Goal: Task Accomplishment & Management: Use online tool/utility

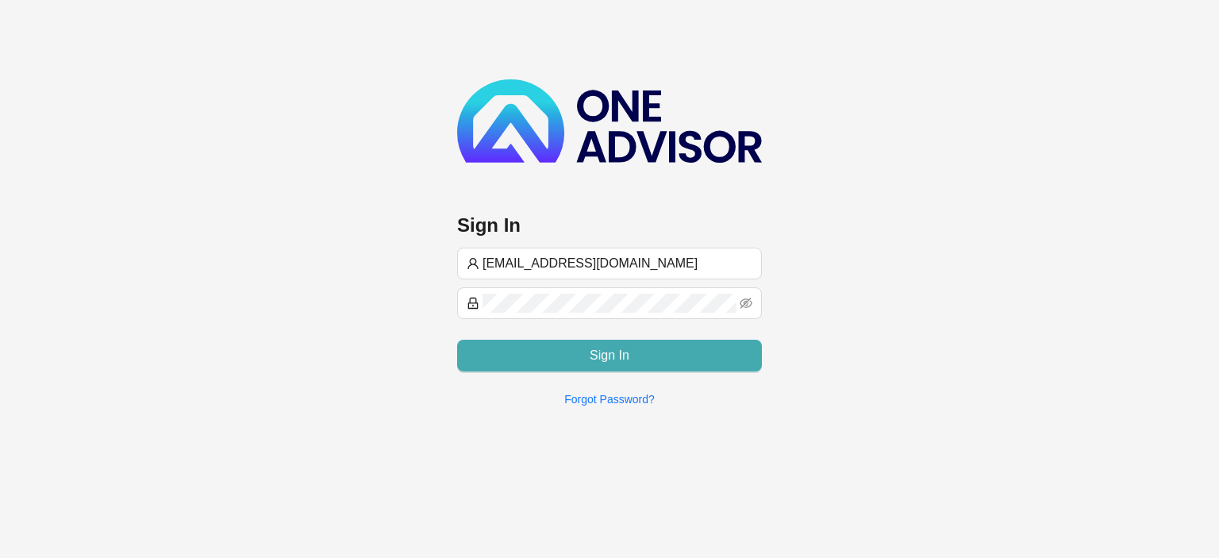
type input "[EMAIL_ADDRESS][DOMAIN_NAME]"
click at [537, 361] on button "Sign In" at bounding box center [609, 356] width 305 height 32
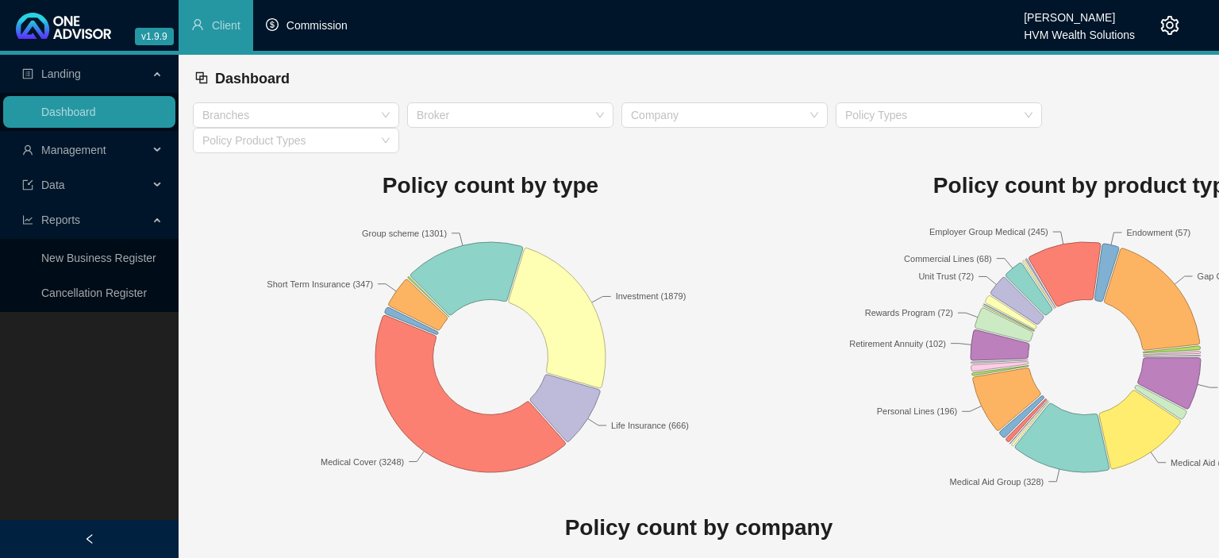
click at [300, 32] on span "Commission" at bounding box center [316, 25] width 61 height 13
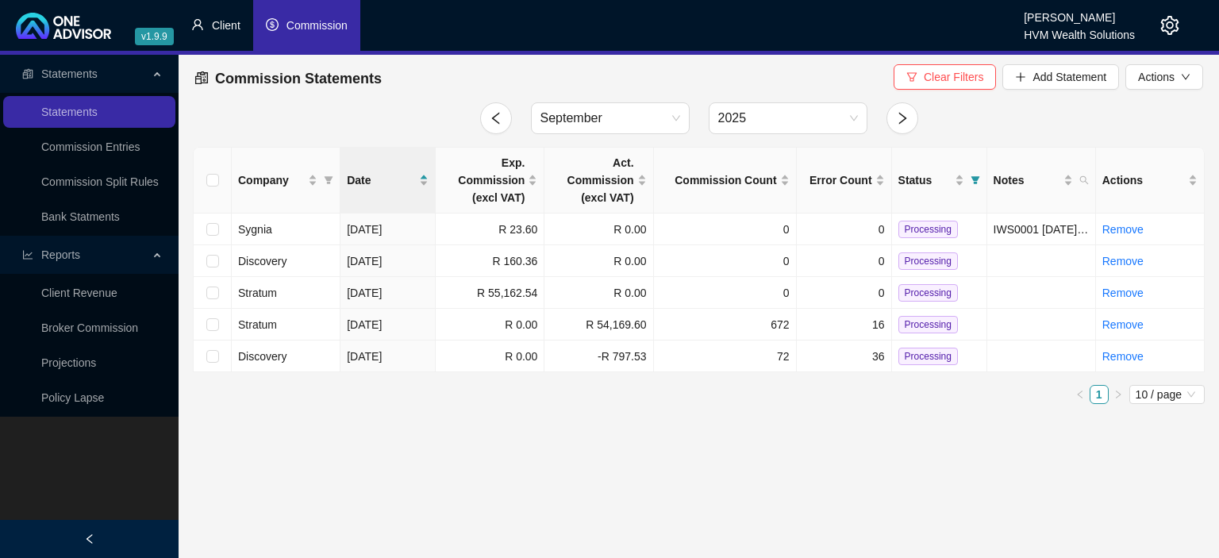
click at [211, 23] on li "Client" at bounding box center [215, 25] width 75 height 51
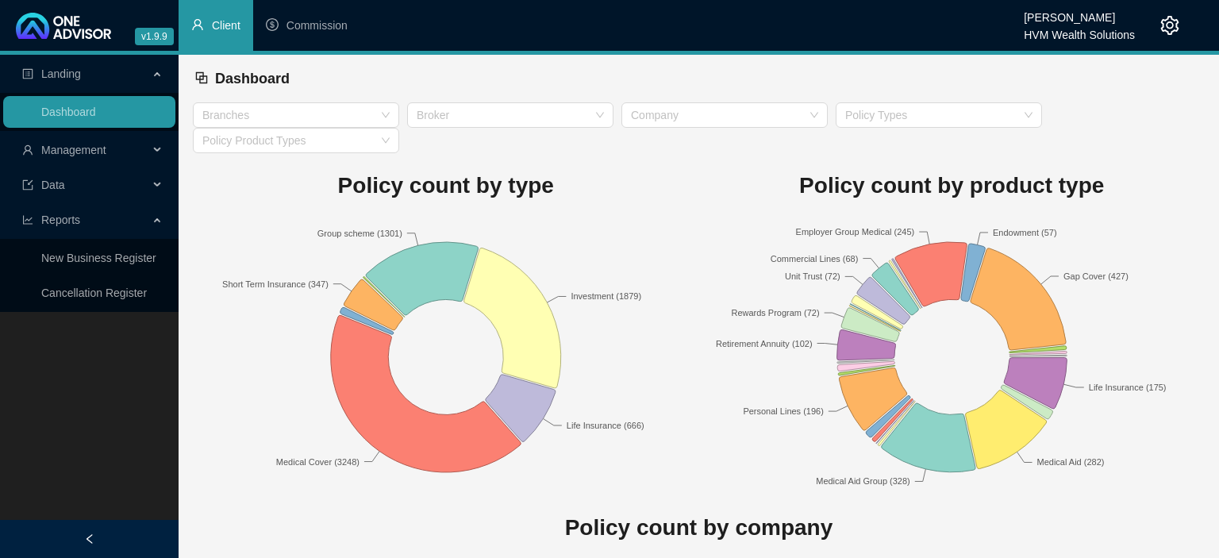
click at [91, 154] on span "Management" at bounding box center [73, 150] width 65 height 13
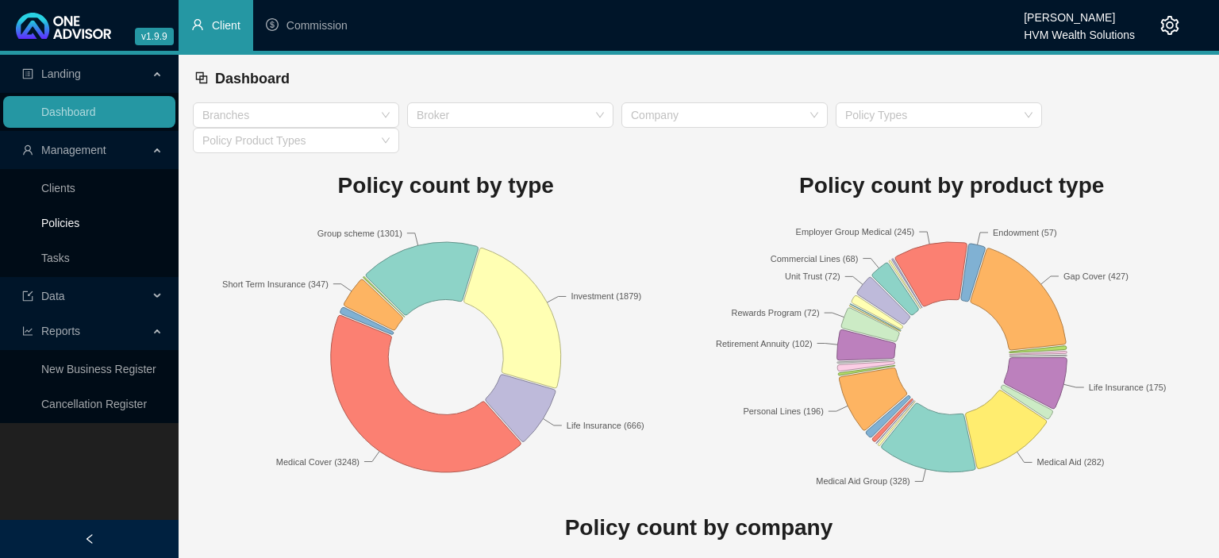
click at [55, 217] on link "Policies" at bounding box center [60, 223] width 38 height 13
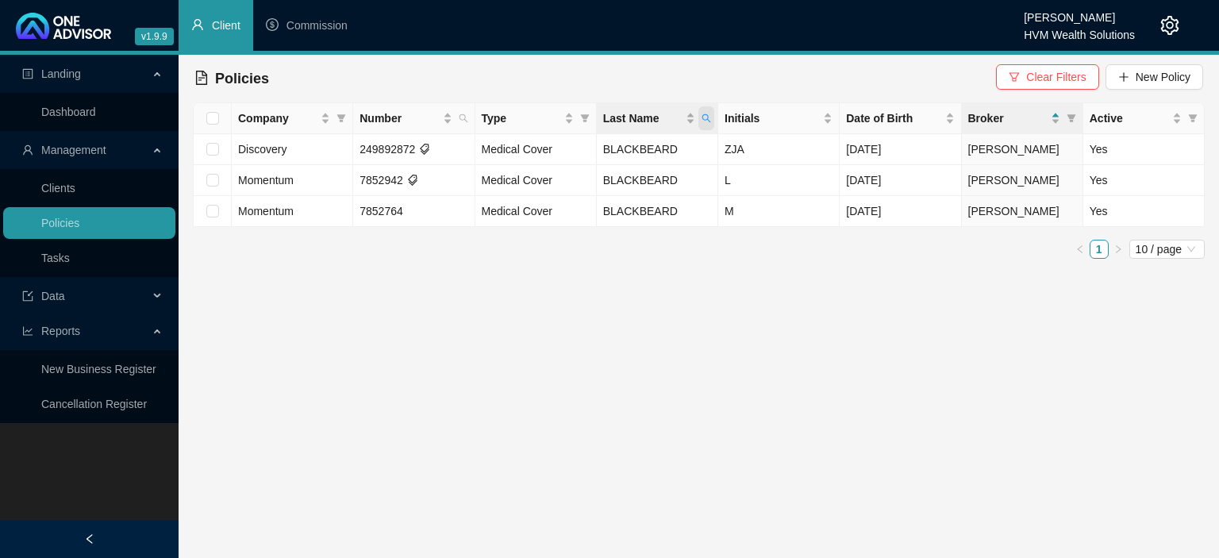
click at [704, 119] on icon "search" at bounding box center [706, 118] width 10 height 10
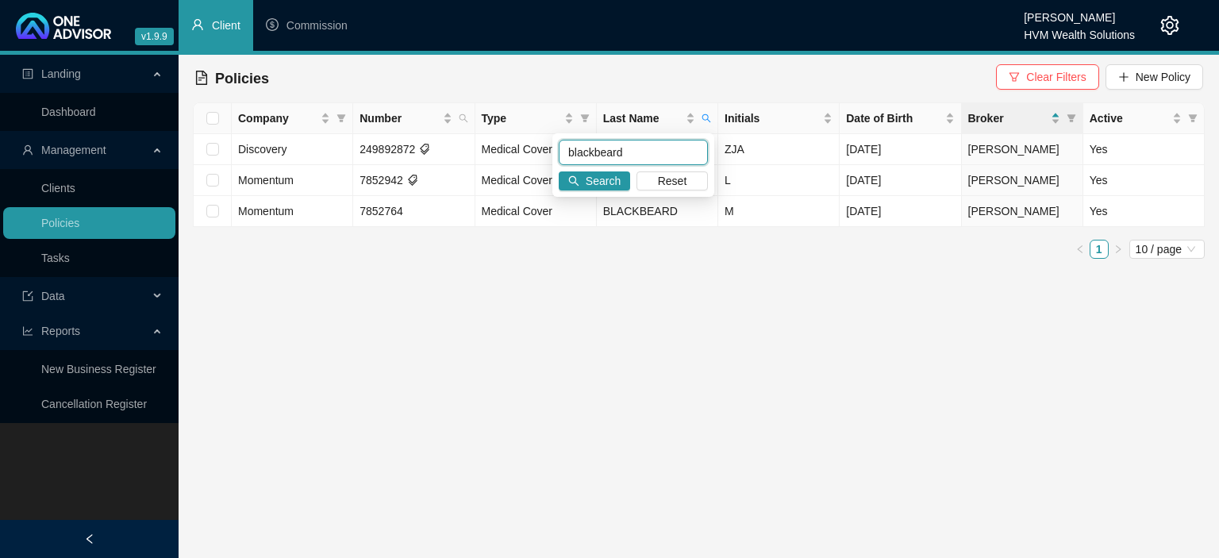
click at [595, 144] on input "blackbeard" at bounding box center [632, 152] width 149 height 25
drag, startPoint x: 653, startPoint y: 156, endPoint x: 375, endPoint y: 152, distance: 277.7
click at [558, 152] on input "blackbeard" at bounding box center [632, 152] width 149 height 25
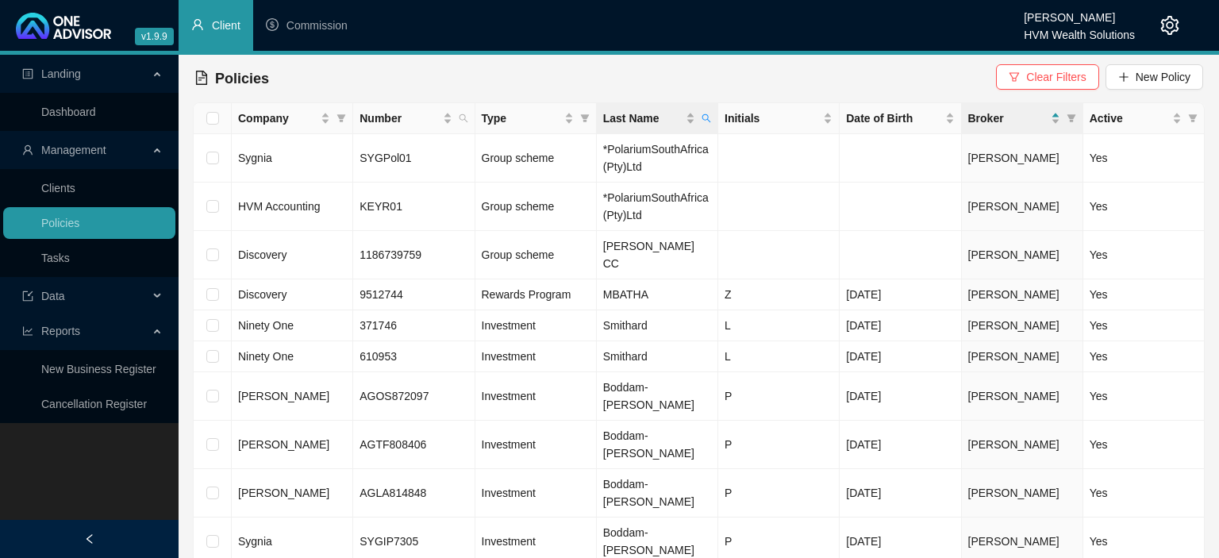
click at [715, 123] on th "Last Name" at bounding box center [657, 118] width 121 height 31
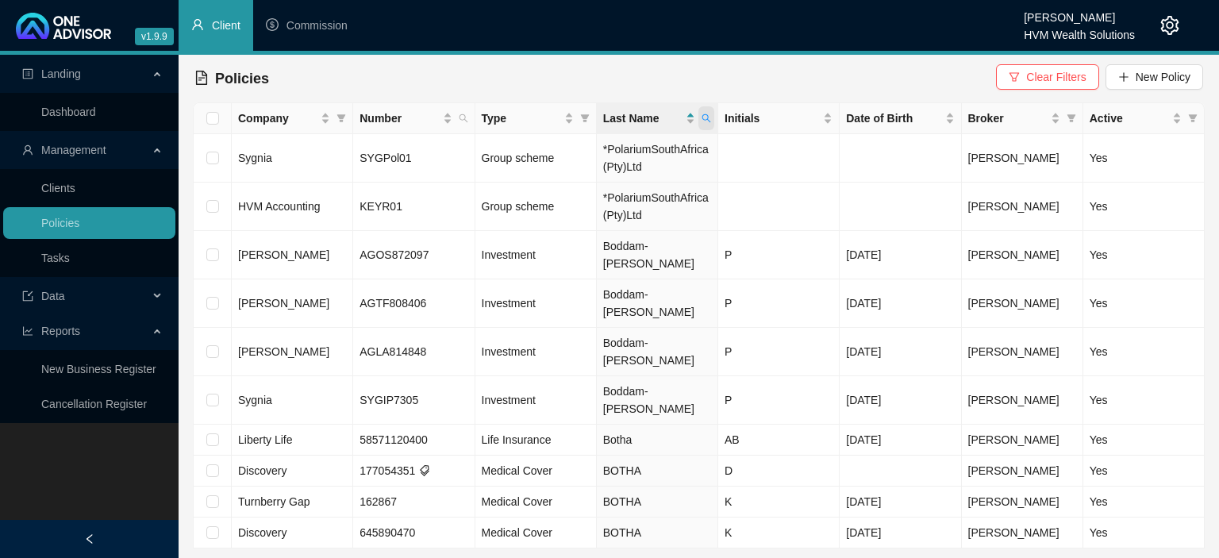
click at [703, 121] on icon "search" at bounding box center [706, 118] width 10 height 10
click at [616, 148] on input "tha" at bounding box center [632, 152] width 149 height 25
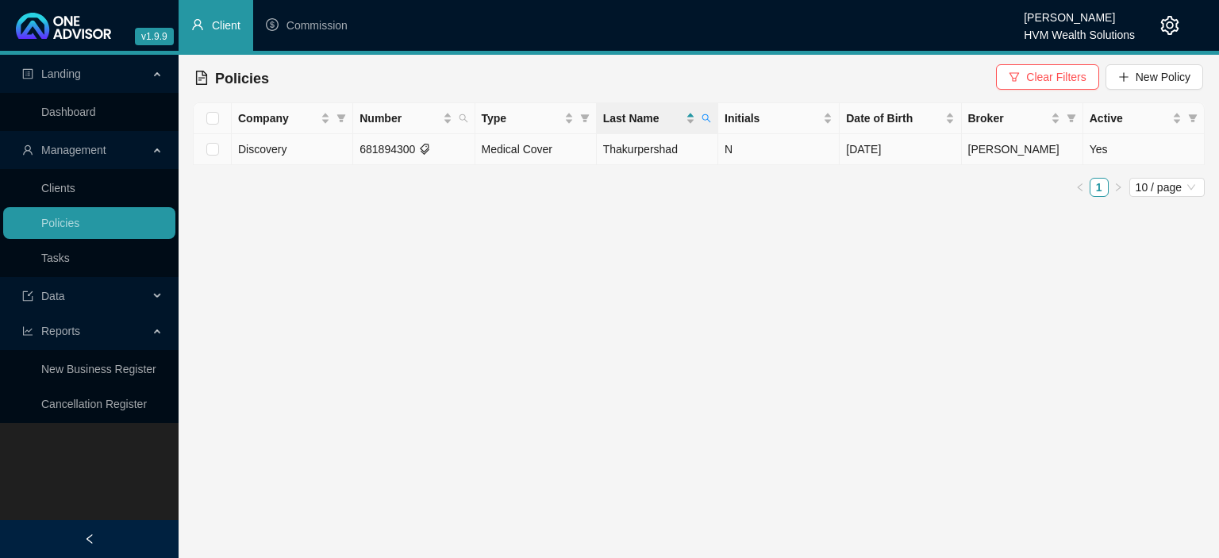
click at [975, 150] on span "[PERSON_NAME]" at bounding box center [1013, 149] width 91 height 13
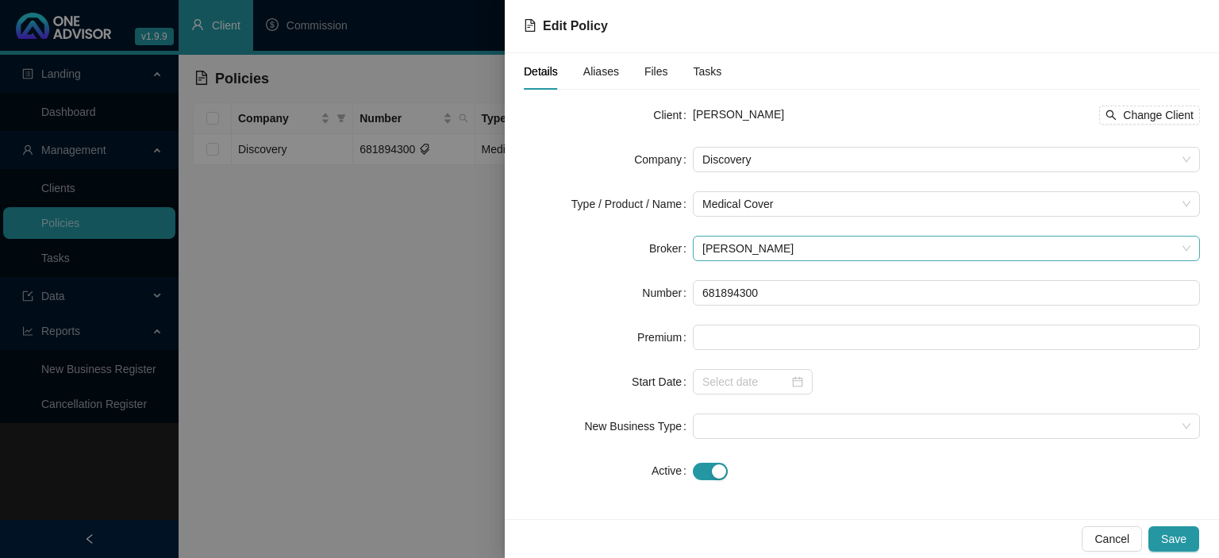
click at [744, 246] on span "[PERSON_NAME]" at bounding box center [946, 248] width 488 height 24
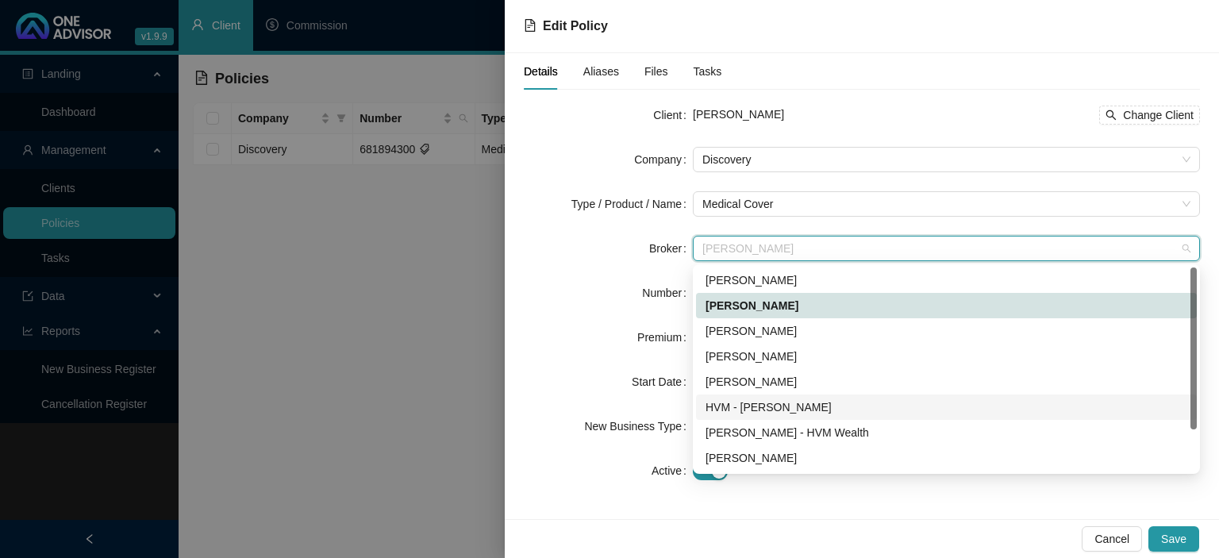
scroll to position [51, 0]
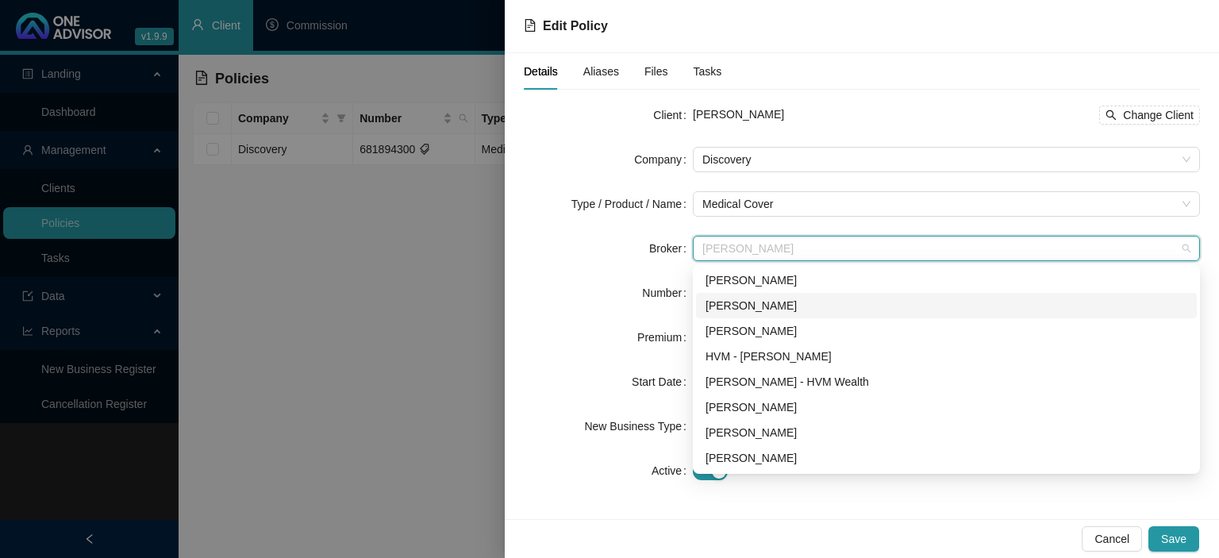
click at [741, 301] on div "[PERSON_NAME]" at bounding box center [946, 305] width 482 height 17
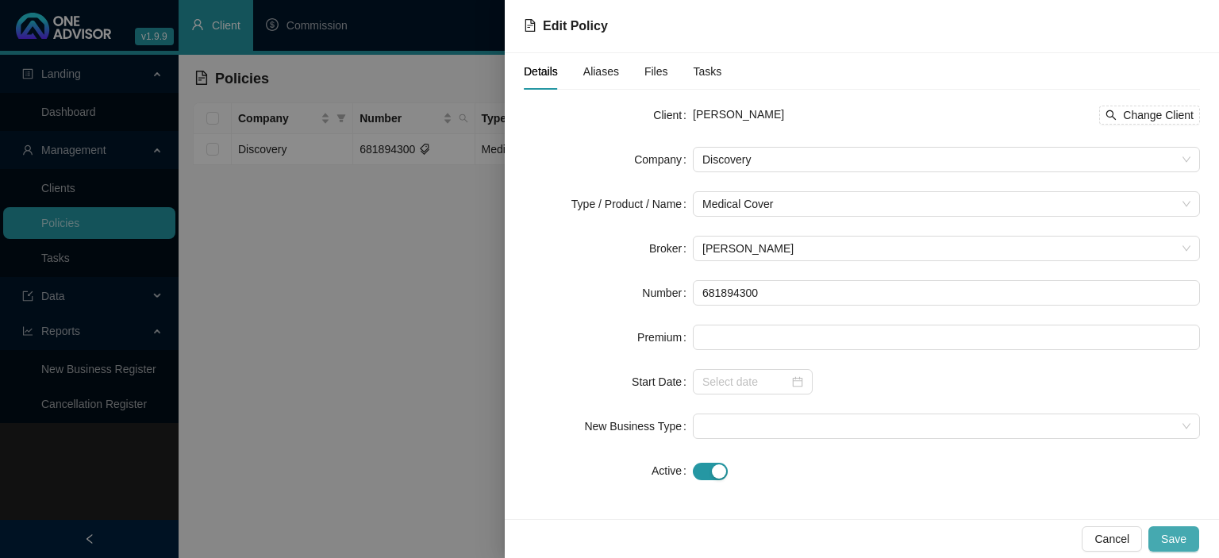
click at [1169, 535] on span "Save" at bounding box center [1173, 538] width 25 height 17
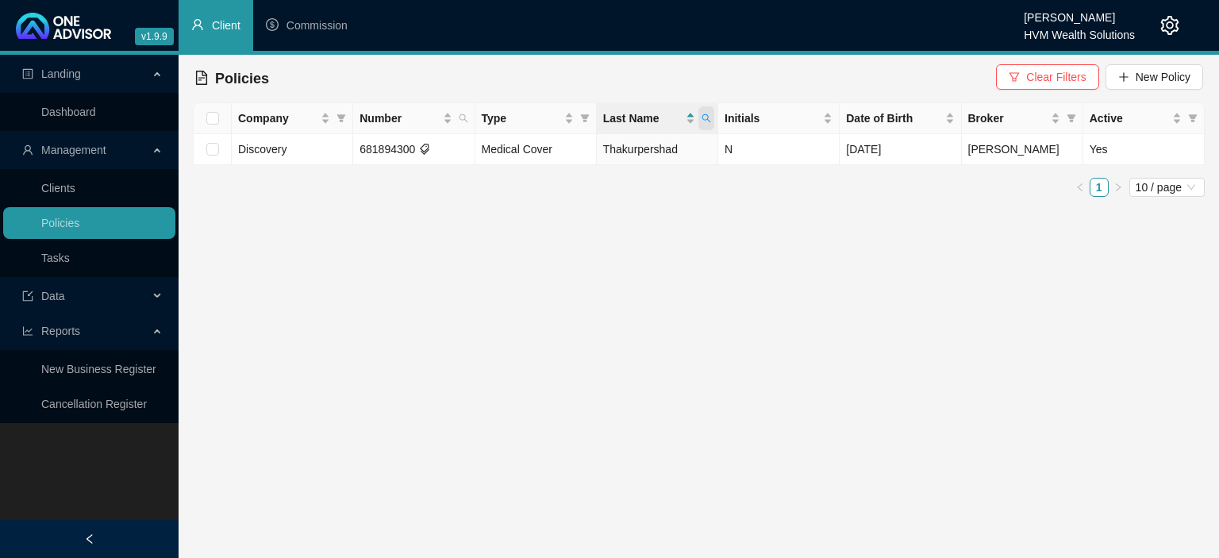
click at [706, 118] on icon "search" at bounding box center [706, 118] width 10 height 10
drag, startPoint x: 638, startPoint y: 157, endPoint x: 413, endPoint y: 129, distance: 227.0
click at [558, 140] on input "thakur" at bounding box center [632, 152] width 149 height 25
type input "[PERSON_NAME]"
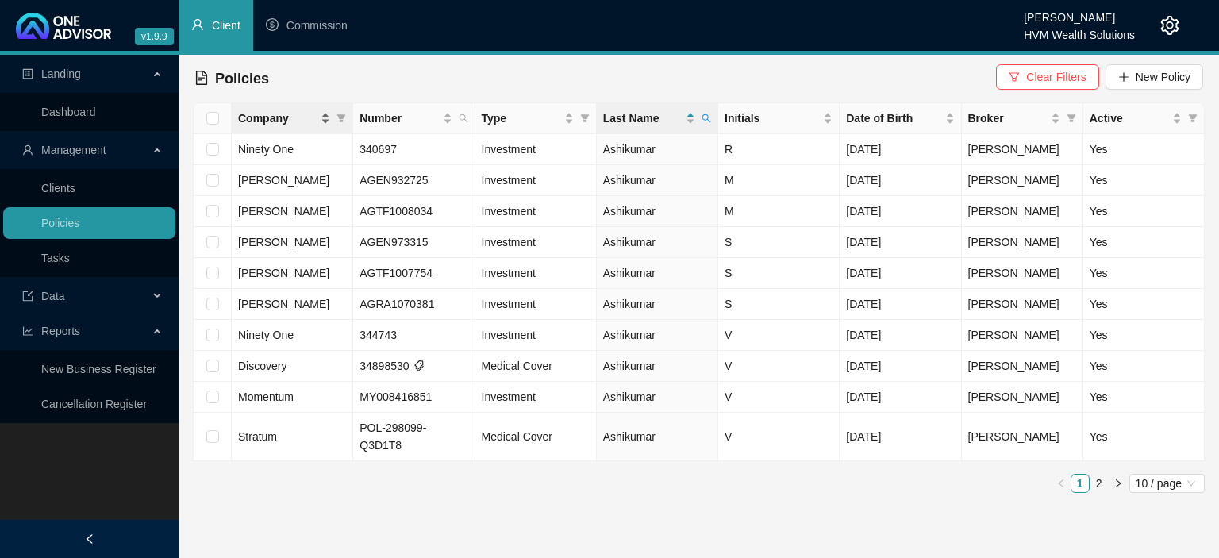
click at [303, 119] on span "Company" at bounding box center [277, 117] width 79 height 17
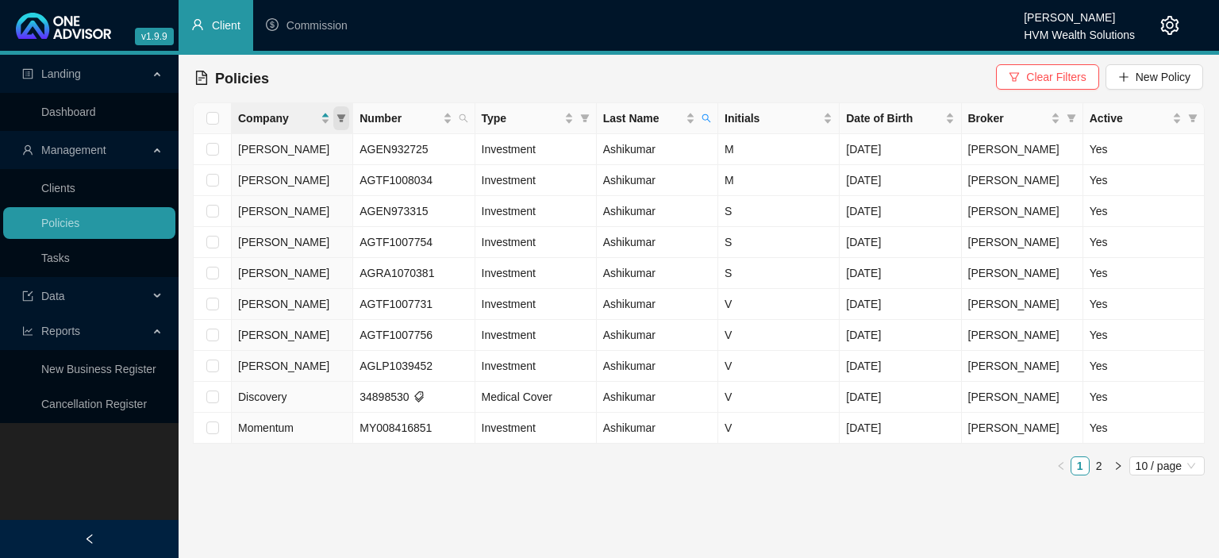
click at [343, 119] on icon "filter" at bounding box center [341, 118] width 9 height 8
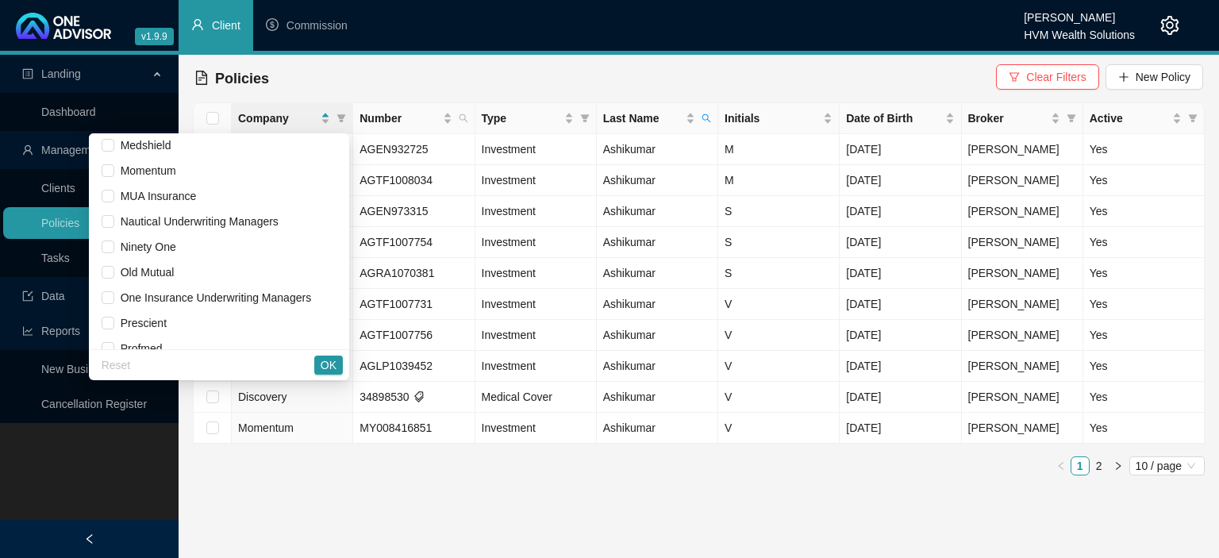
scroll to position [876, 0]
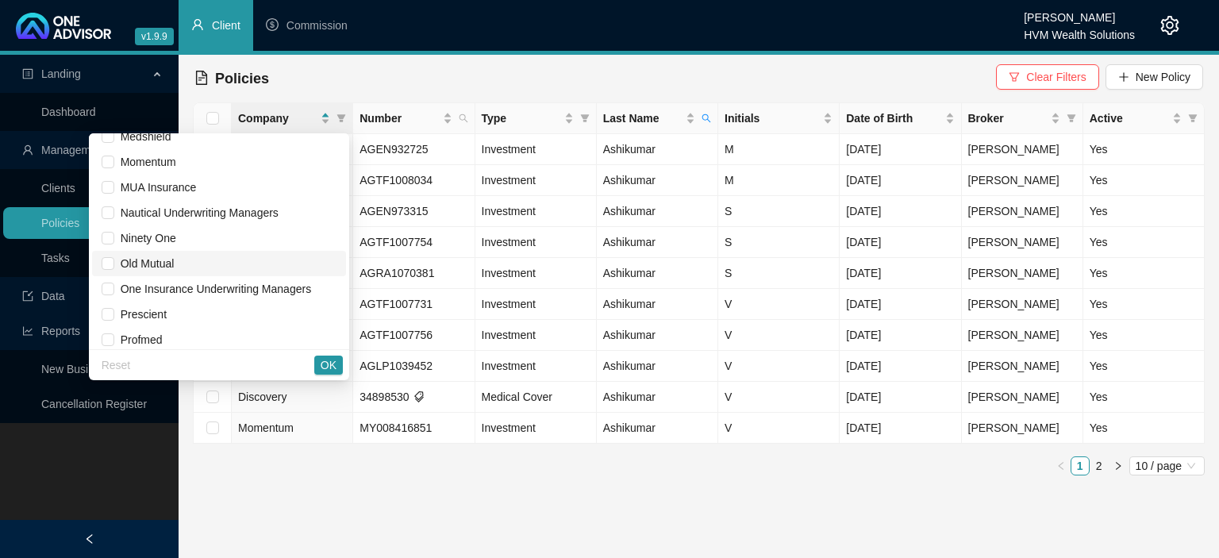
click at [175, 262] on span "Old Mutual" at bounding box center [144, 263] width 60 height 13
click at [326, 367] on span "OK" at bounding box center [328, 364] width 16 height 17
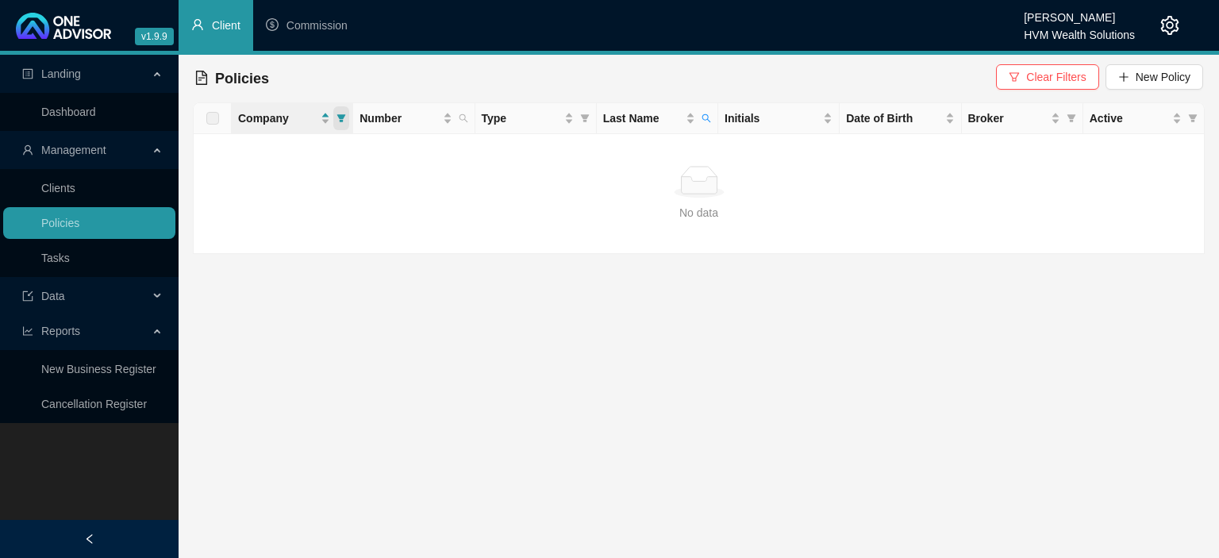
click at [340, 127] on span at bounding box center [341, 118] width 16 height 24
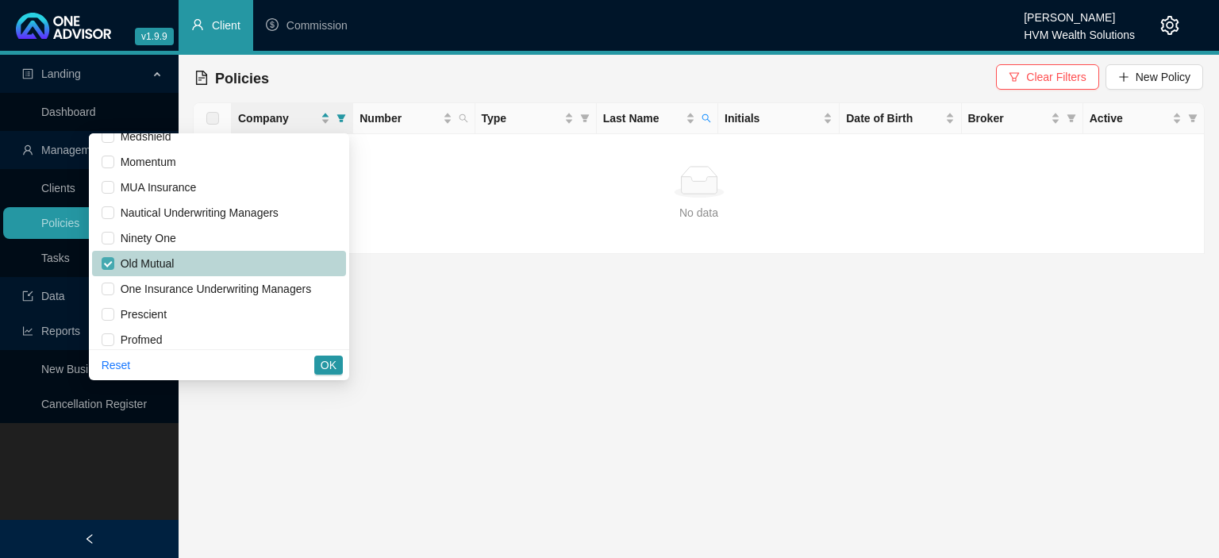
click at [114, 261] on input "checkbox" at bounding box center [108, 263] width 13 height 13
checkbox input "false"
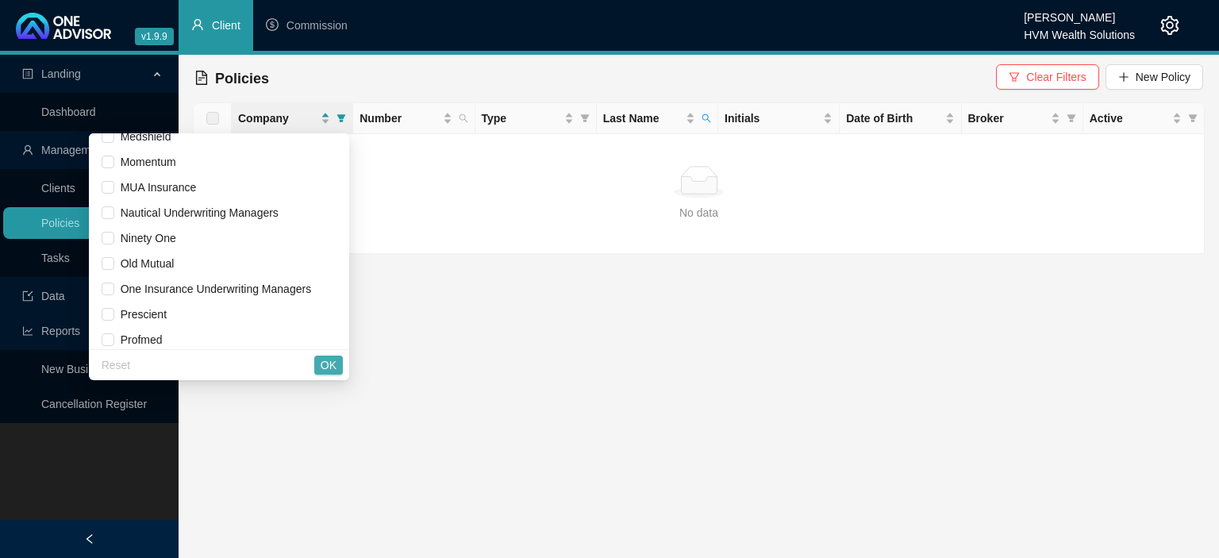
click at [328, 366] on span "OK" at bounding box center [328, 364] width 16 height 17
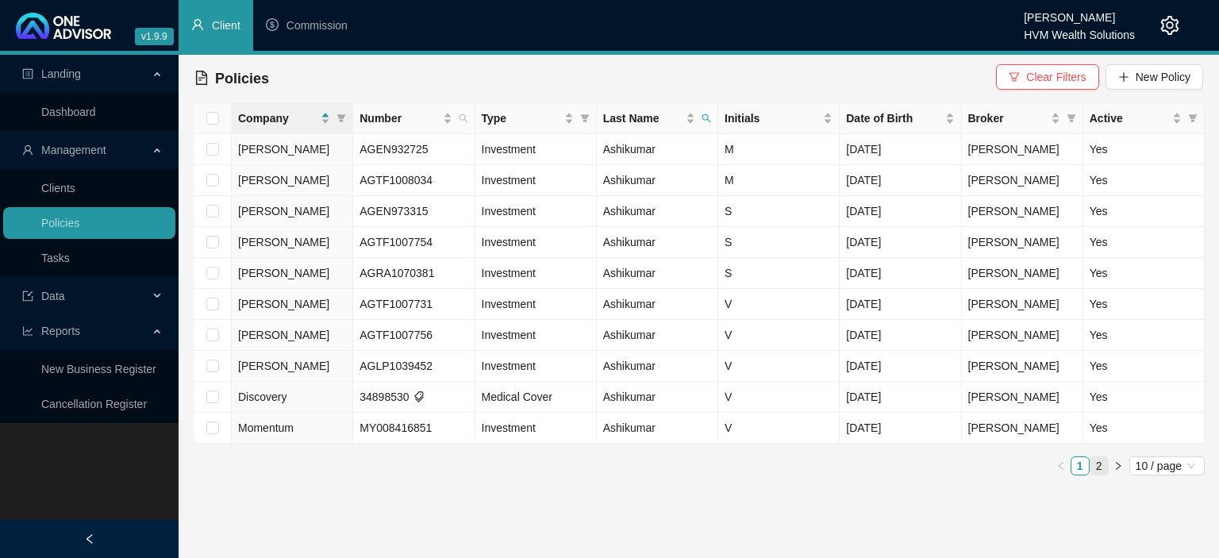
click at [1102, 466] on link "2" at bounding box center [1098, 465] width 17 height 17
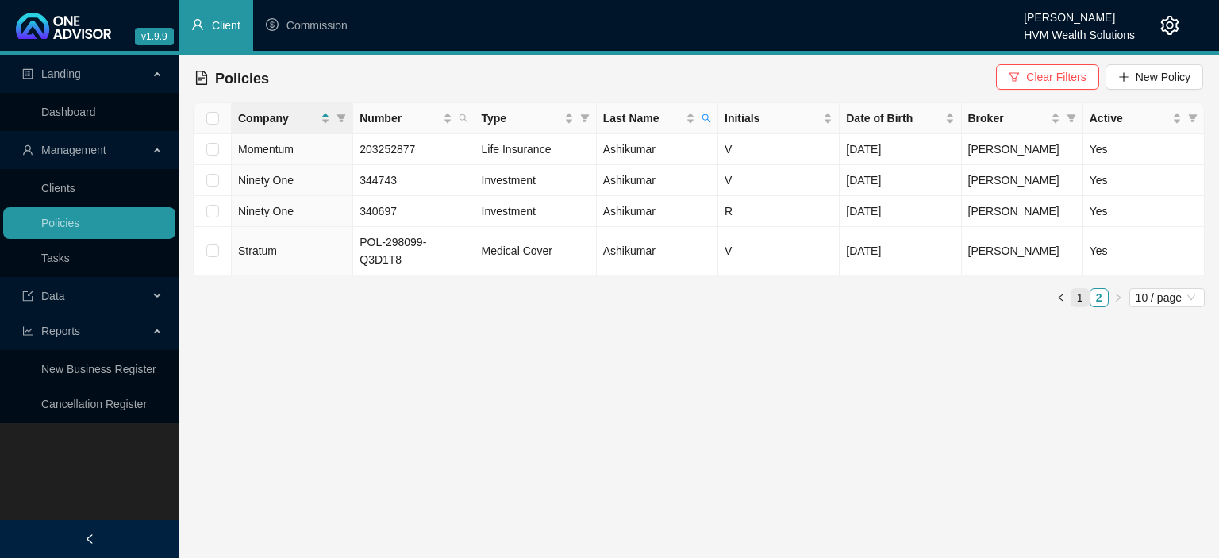
click at [1078, 289] on link "1" at bounding box center [1079, 297] width 17 height 17
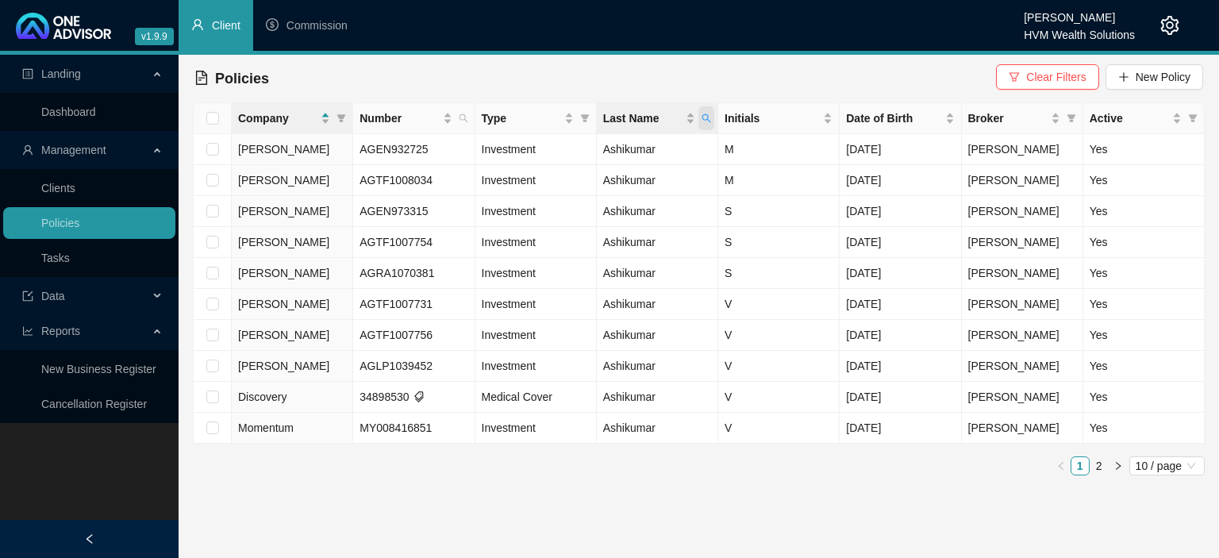
click at [704, 117] on icon "search" at bounding box center [706, 118] width 10 height 10
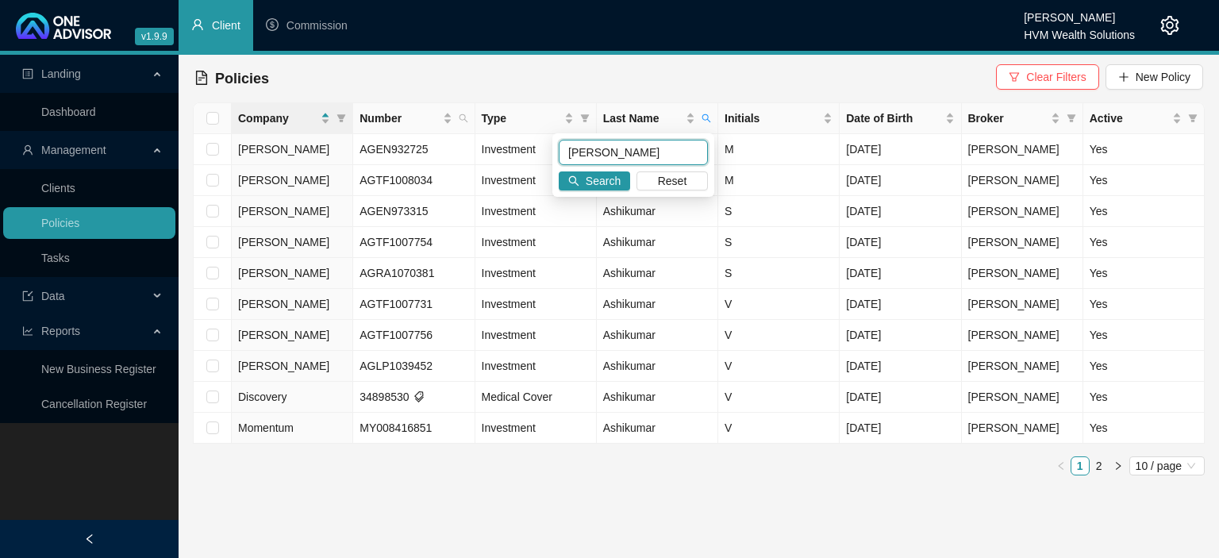
drag, startPoint x: 653, startPoint y: 150, endPoint x: 413, endPoint y: 138, distance: 239.9
click at [558, 140] on input "[PERSON_NAME]" at bounding box center [632, 152] width 149 height 25
type input "elmira"
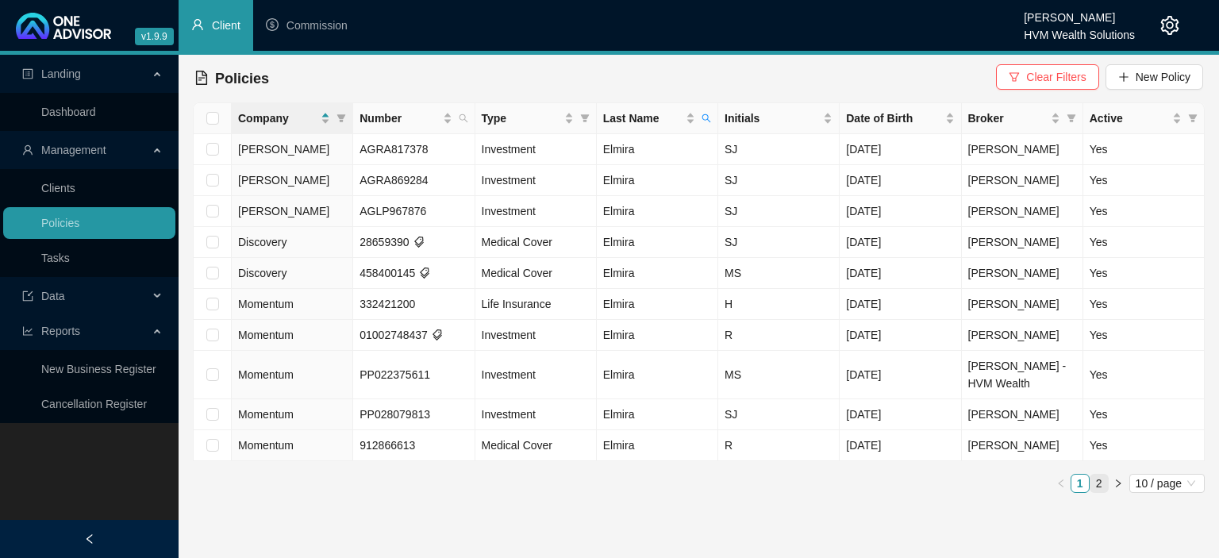
click at [1096, 481] on link "2" at bounding box center [1098, 482] width 17 height 17
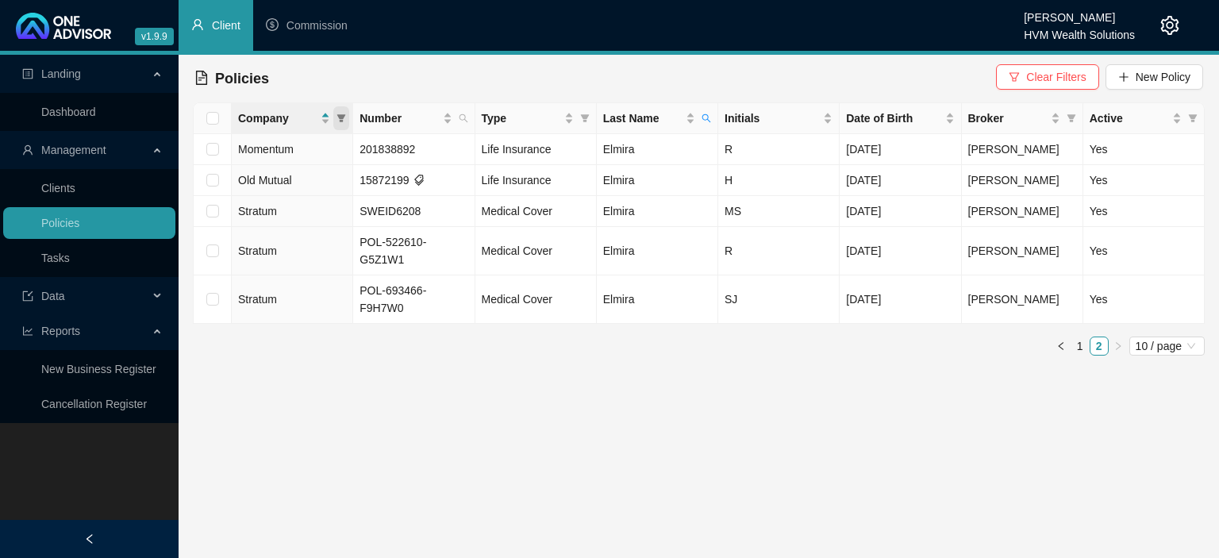
click at [342, 123] on span at bounding box center [341, 118] width 16 height 24
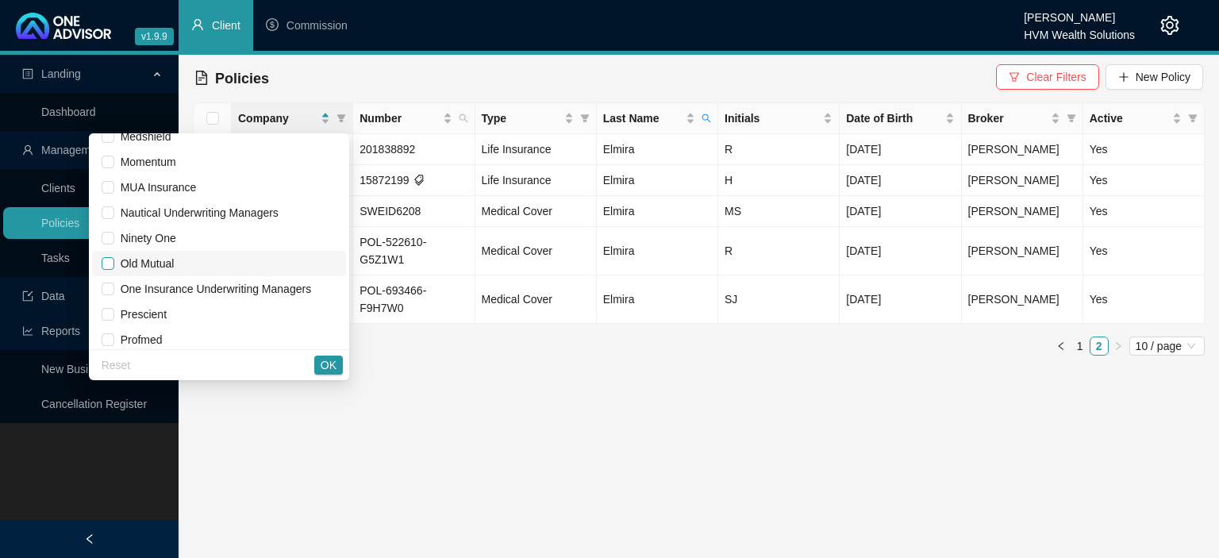
click at [114, 265] on input "checkbox" at bounding box center [108, 263] width 13 height 13
checkbox input "true"
click at [325, 370] on span "OK" at bounding box center [328, 364] width 16 height 17
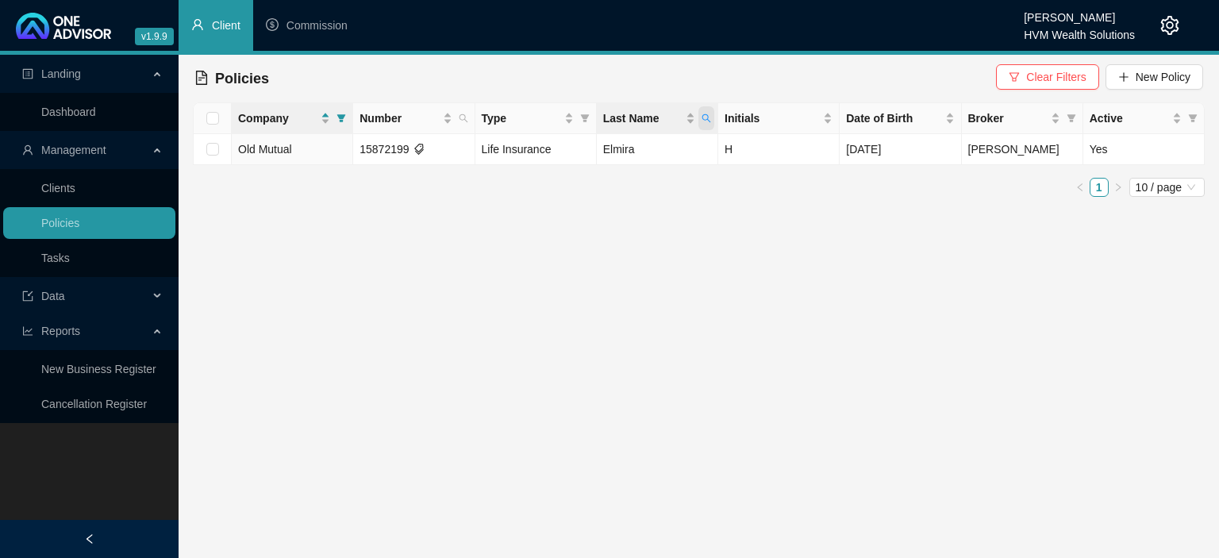
click at [709, 124] on span "Last Name" at bounding box center [706, 118] width 16 height 24
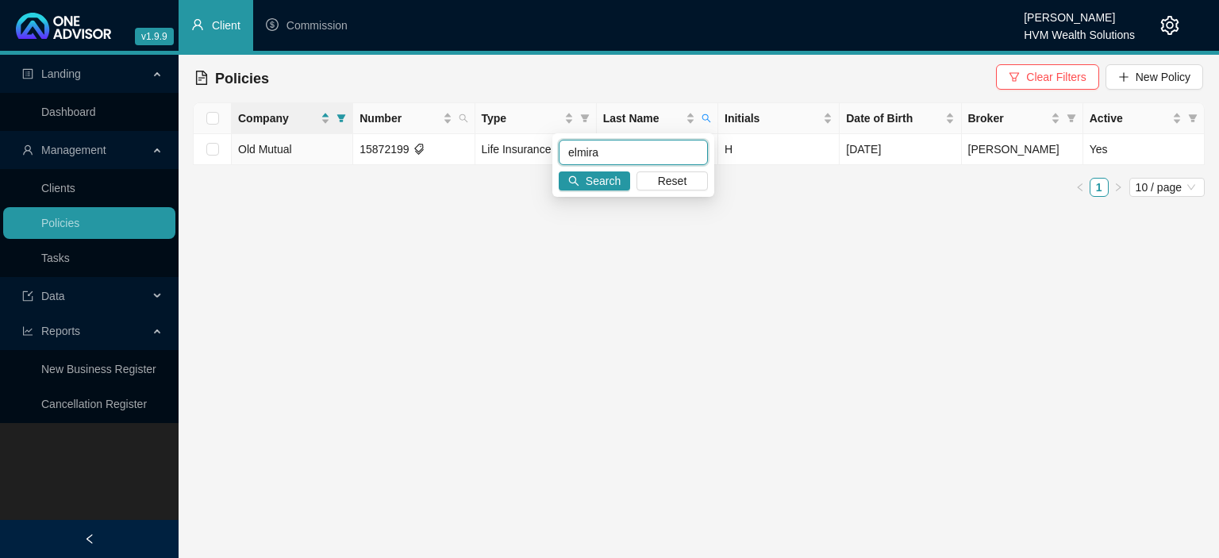
drag, startPoint x: 651, startPoint y: 161, endPoint x: 461, endPoint y: 163, distance: 190.4
click at [558, 163] on input "elmira" at bounding box center [632, 152] width 149 height 25
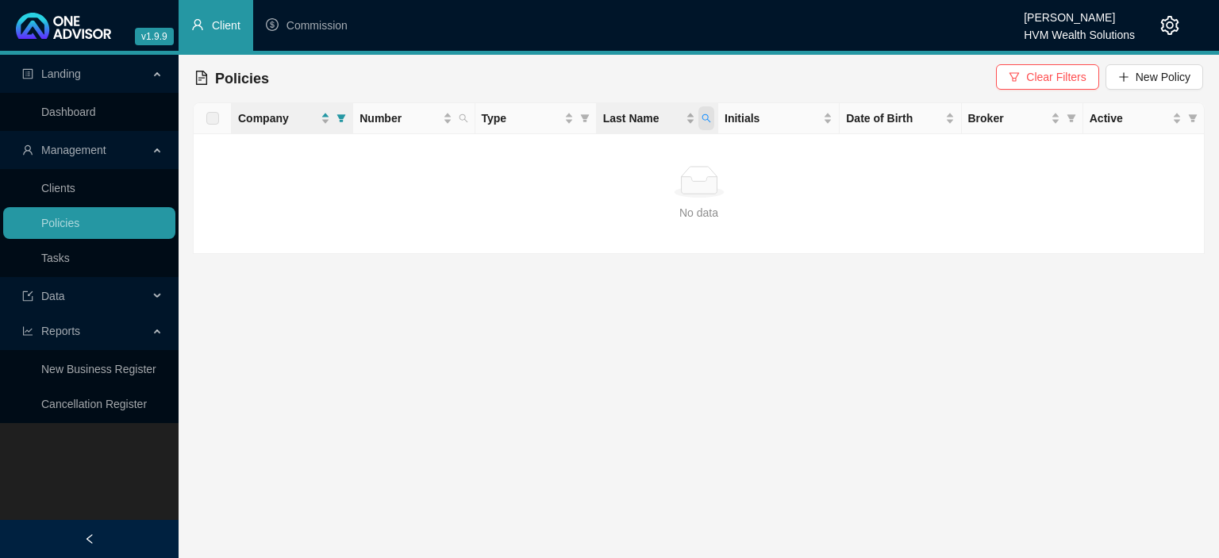
click at [703, 117] on icon "search" at bounding box center [706, 118] width 9 height 9
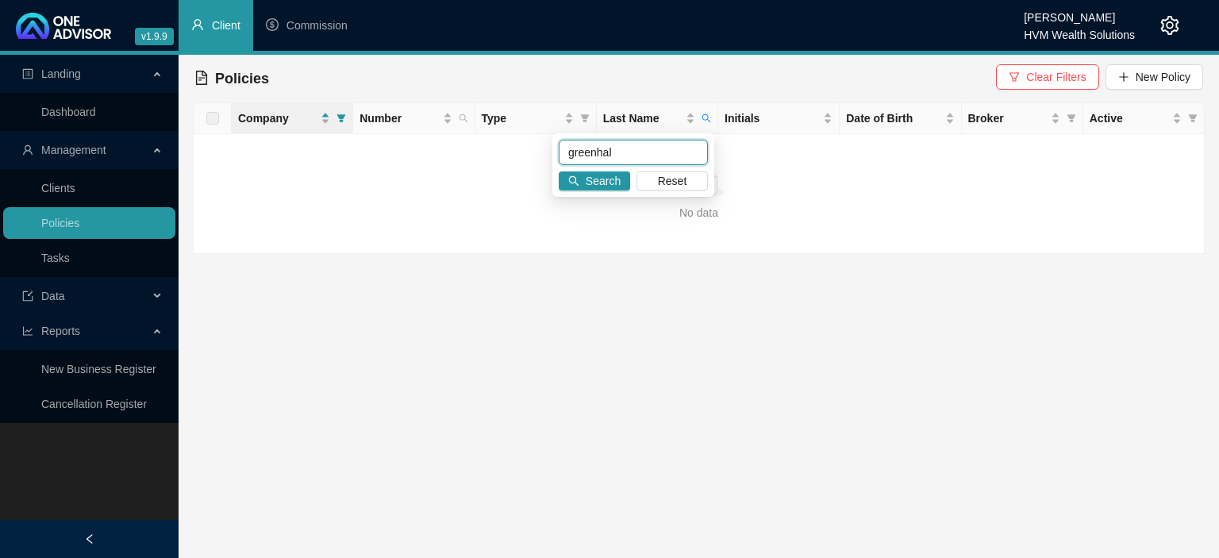
drag, startPoint x: 640, startPoint y: 159, endPoint x: 497, endPoint y: 158, distance: 143.6
click at [558, 158] on input "greenhal" at bounding box center [632, 152] width 149 height 25
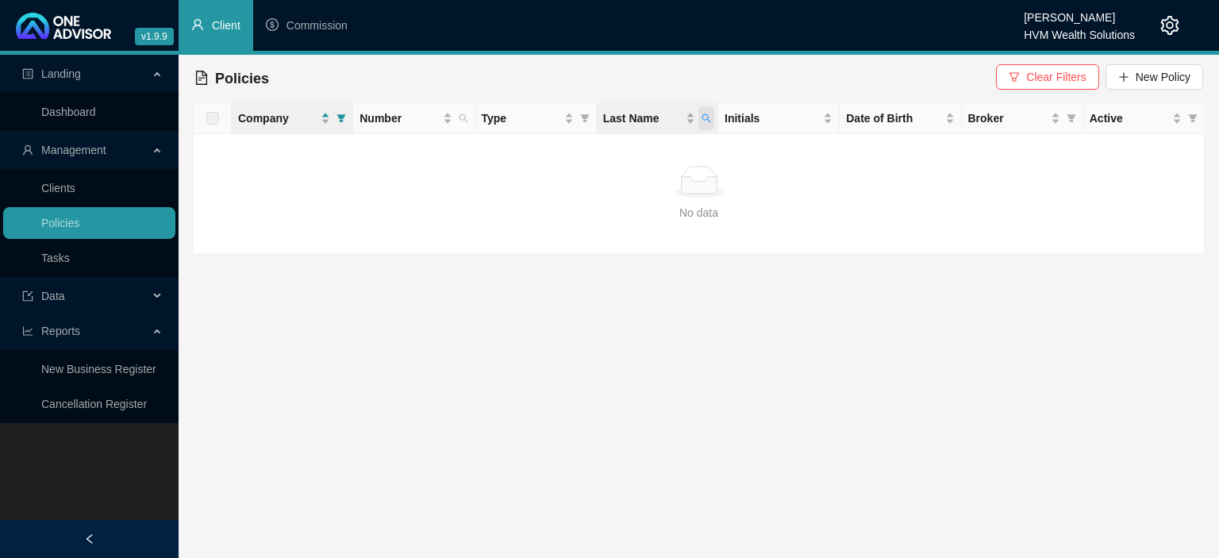
click at [703, 118] on icon "search" at bounding box center [706, 118] width 9 height 9
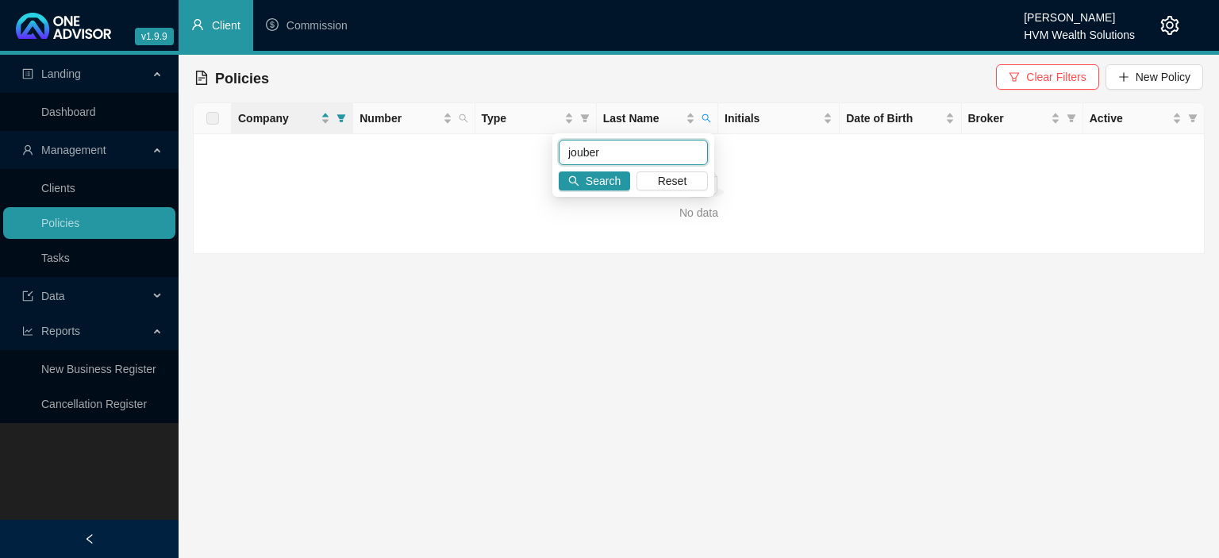
drag, startPoint x: 627, startPoint y: 152, endPoint x: 469, endPoint y: 155, distance: 157.9
click at [558, 155] on input "jouber" at bounding box center [632, 152] width 149 height 25
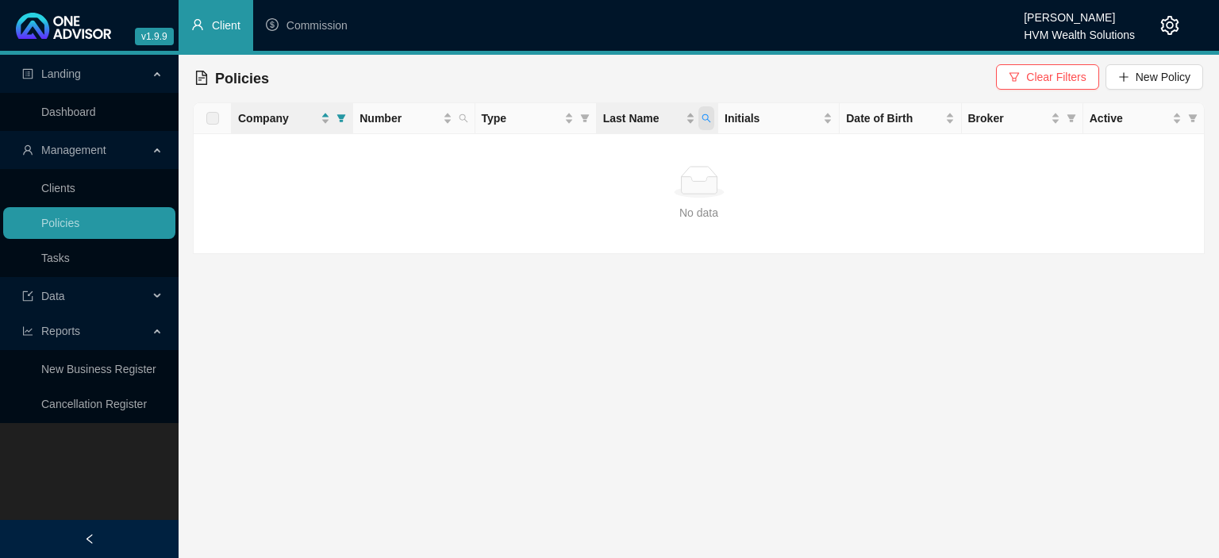
click at [710, 116] on icon "search" at bounding box center [706, 118] width 10 height 10
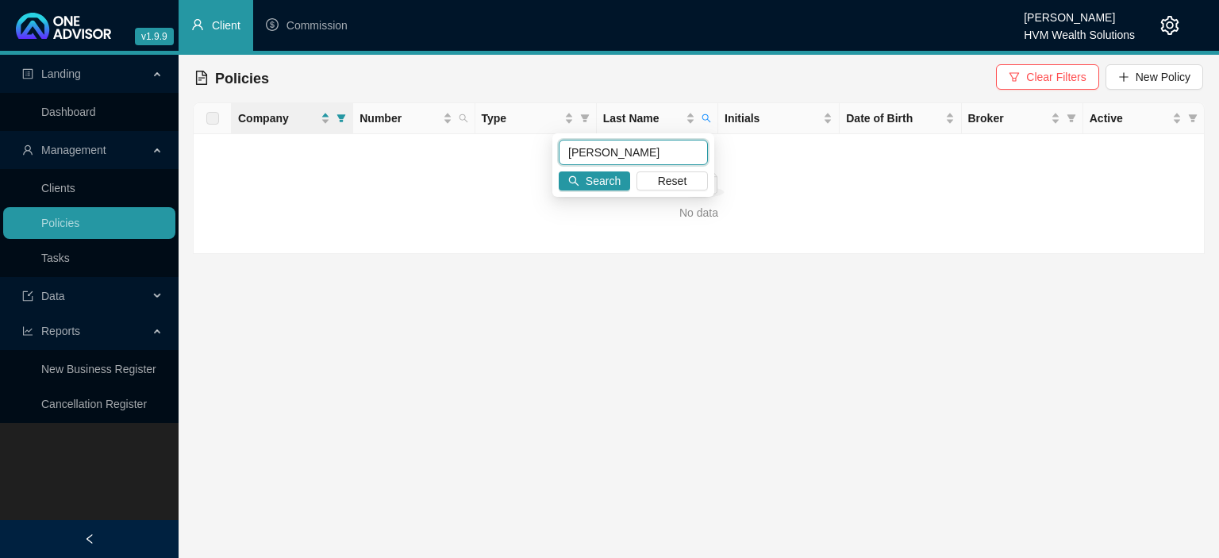
drag, startPoint x: 662, startPoint y: 155, endPoint x: 282, endPoint y: 135, distance: 380.6
click at [558, 140] on input "[PERSON_NAME]" at bounding box center [632, 152] width 149 height 25
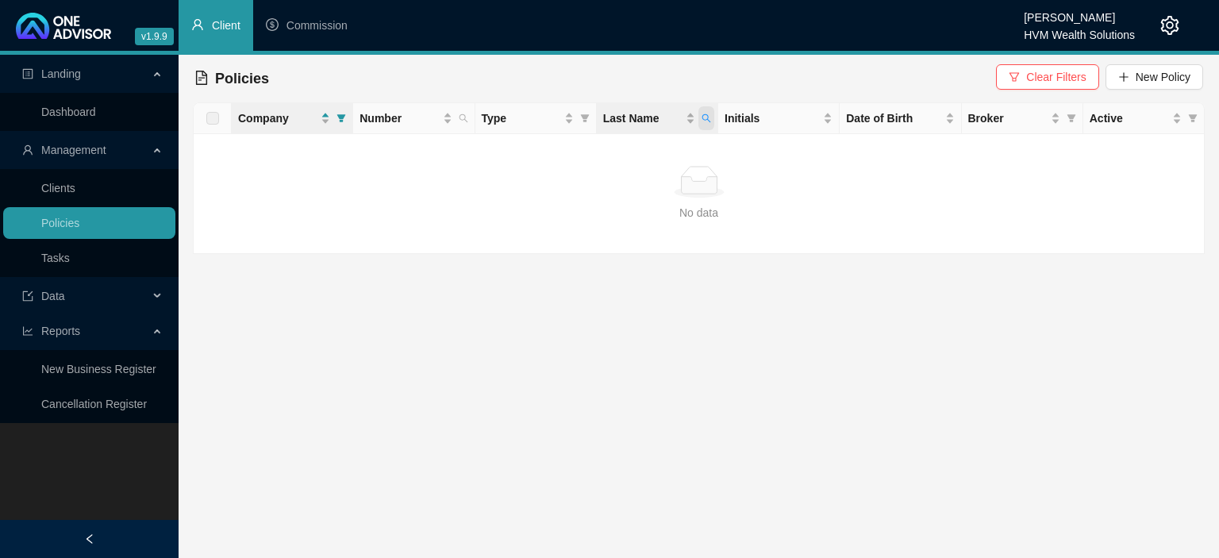
click at [709, 116] on icon "search" at bounding box center [706, 118] width 10 height 10
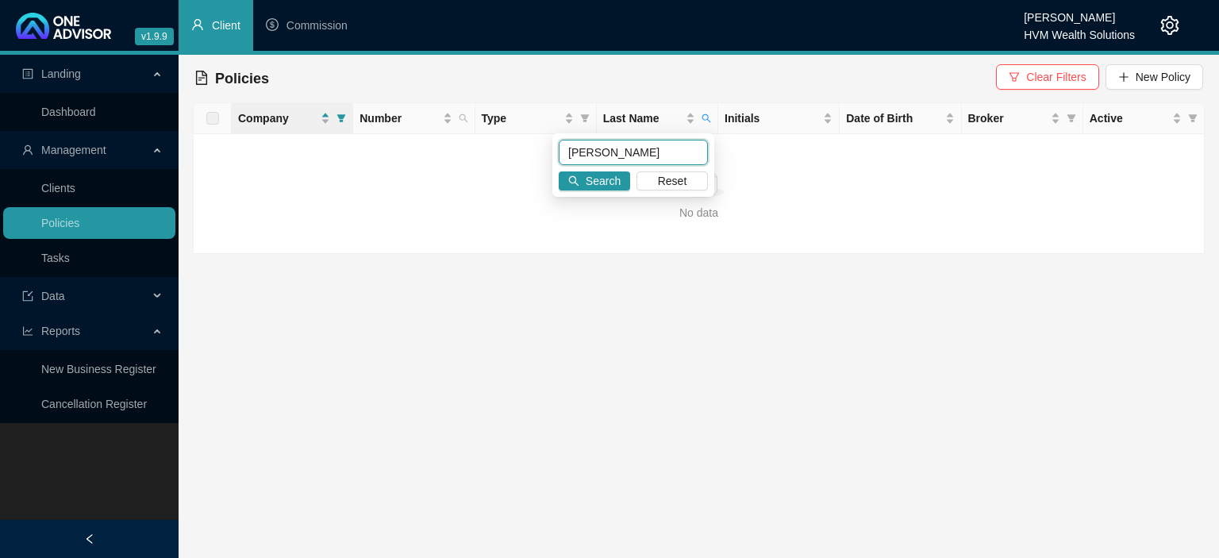
drag, startPoint x: 645, startPoint y: 157, endPoint x: 352, endPoint y: 144, distance: 293.0
click at [558, 144] on input "[PERSON_NAME]" at bounding box center [632, 152] width 149 height 25
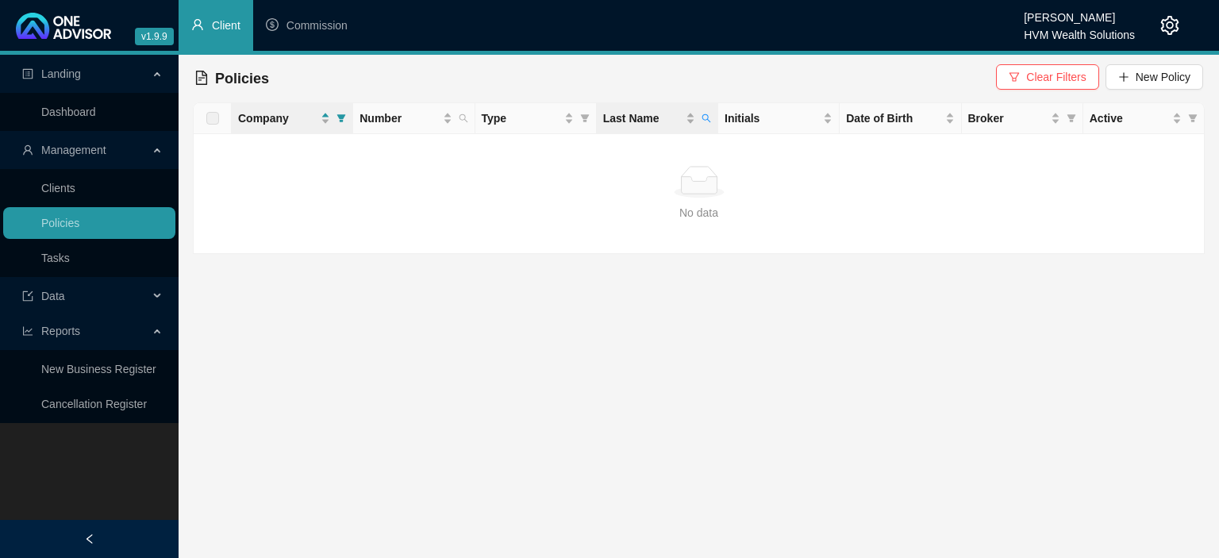
drag, startPoint x: 706, startPoint y: 123, endPoint x: 689, endPoint y: 129, distance: 17.6
click at [706, 122] on span "Last Name" at bounding box center [706, 118] width 16 height 24
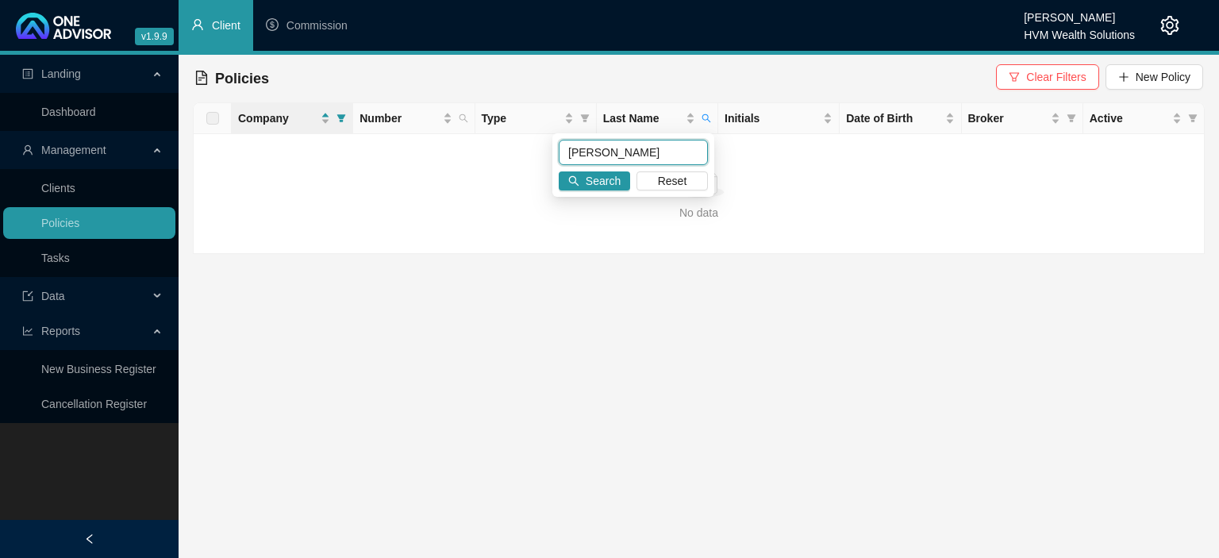
drag, startPoint x: 655, startPoint y: 162, endPoint x: 526, endPoint y: 160, distance: 129.3
click at [558, 160] on input "[PERSON_NAME]" at bounding box center [632, 152] width 149 height 25
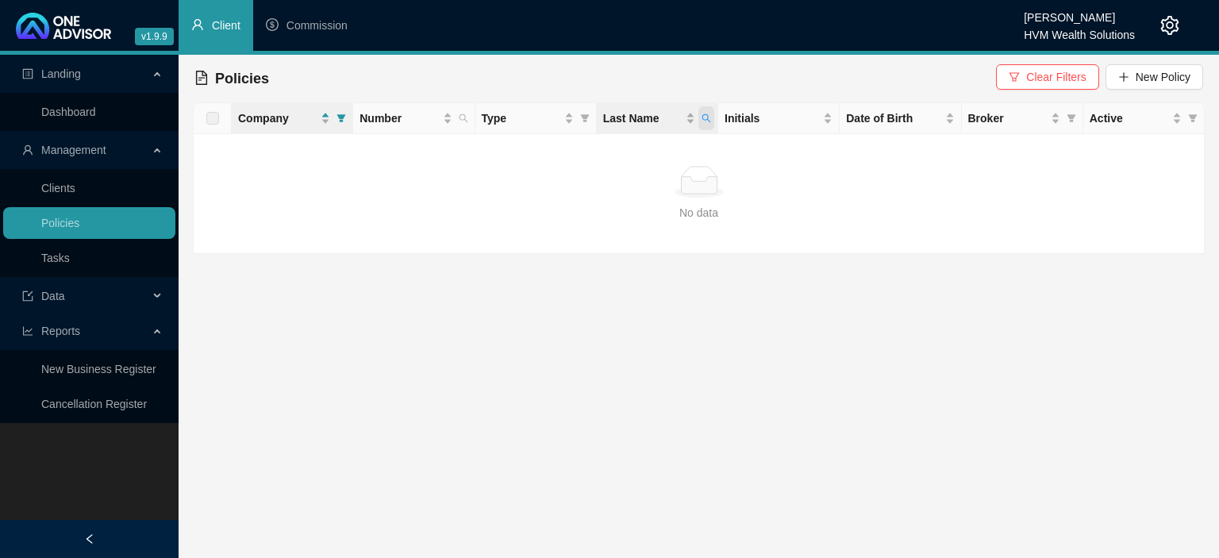
click at [703, 123] on span "Last Name" at bounding box center [706, 118] width 16 height 24
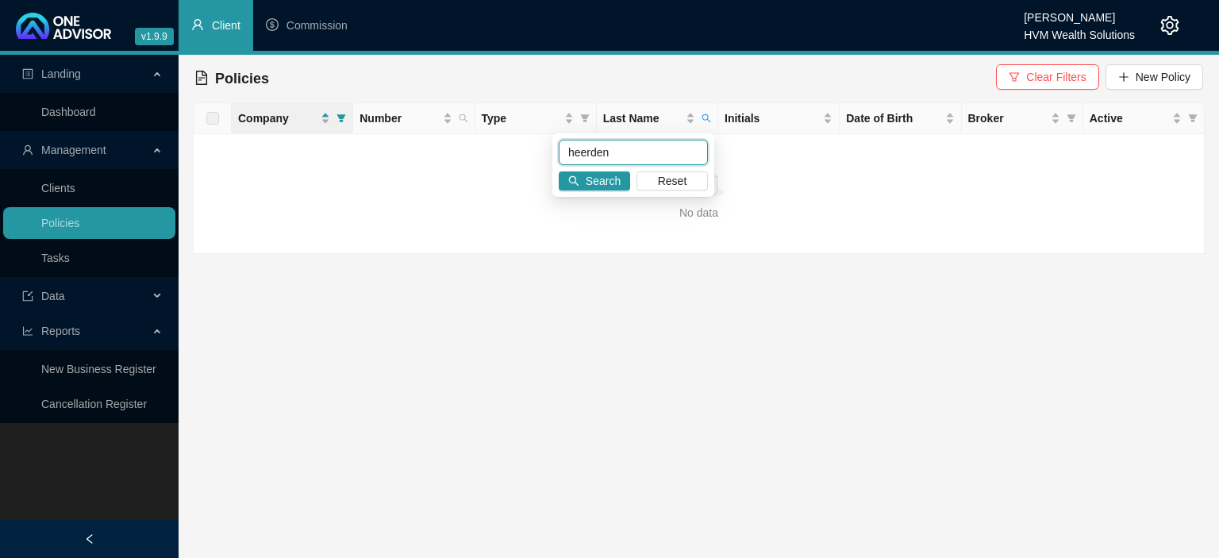
drag, startPoint x: 651, startPoint y: 151, endPoint x: 471, endPoint y: 158, distance: 180.2
click at [558, 158] on input "heerden" at bounding box center [632, 152] width 149 height 25
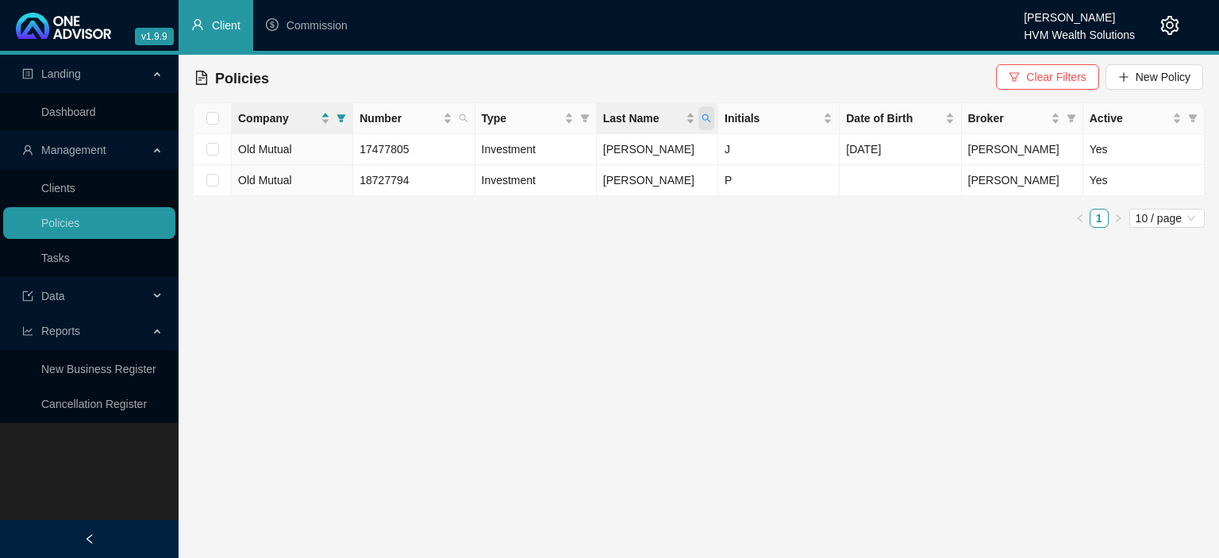
click at [704, 115] on icon "search" at bounding box center [706, 118] width 9 height 9
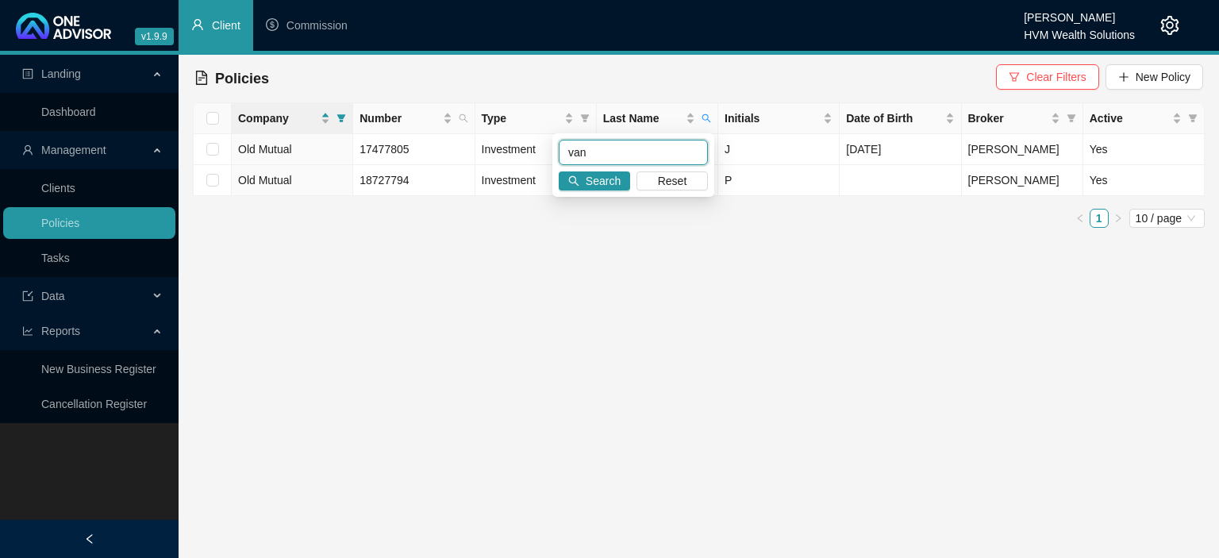
drag, startPoint x: 647, startPoint y: 158, endPoint x: 451, endPoint y: 157, distance: 196.7
click at [558, 157] on input "van" at bounding box center [632, 152] width 149 height 25
type input "visagie"
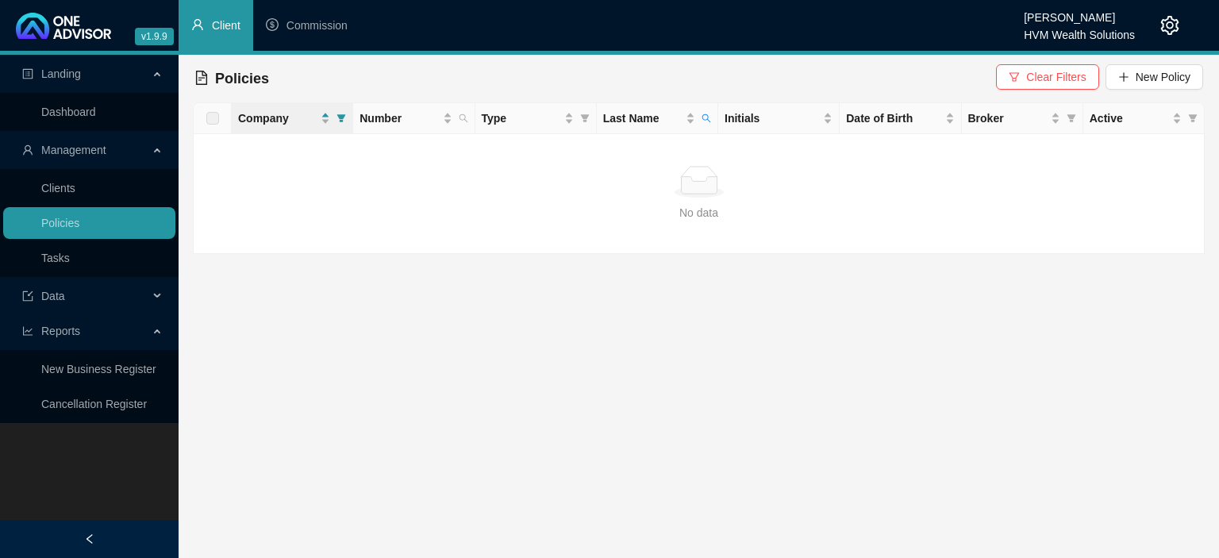
click at [333, 116] on div "Company" at bounding box center [292, 117] width 108 height 17
click at [340, 119] on icon "filter" at bounding box center [341, 118] width 9 height 8
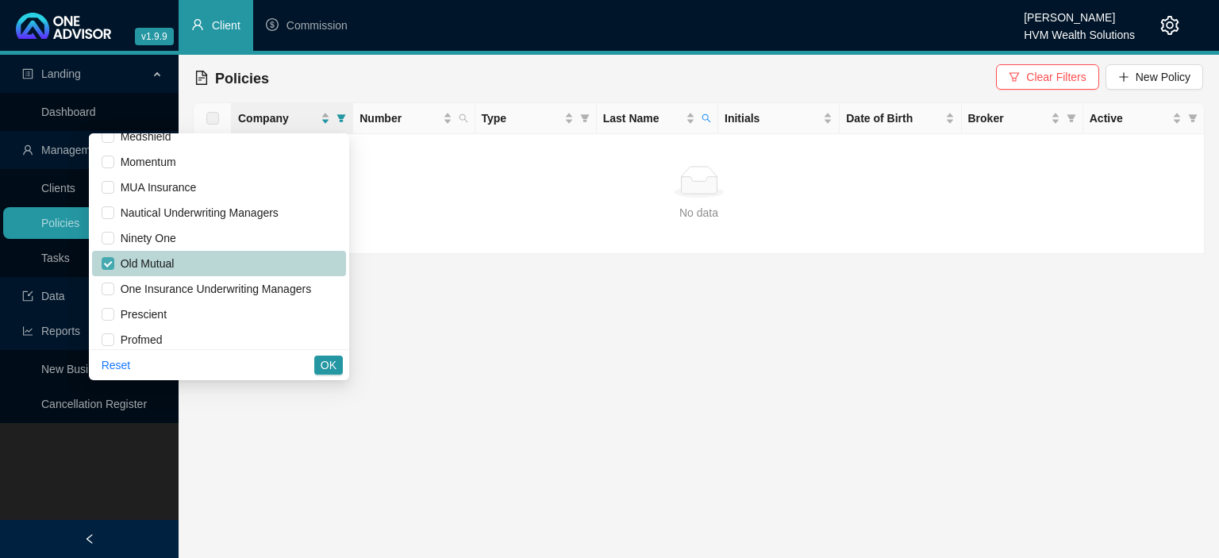
click at [113, 260] on input "checkbox" at bounding box center [108, 263] width 13 height 13
checkbox input "false"
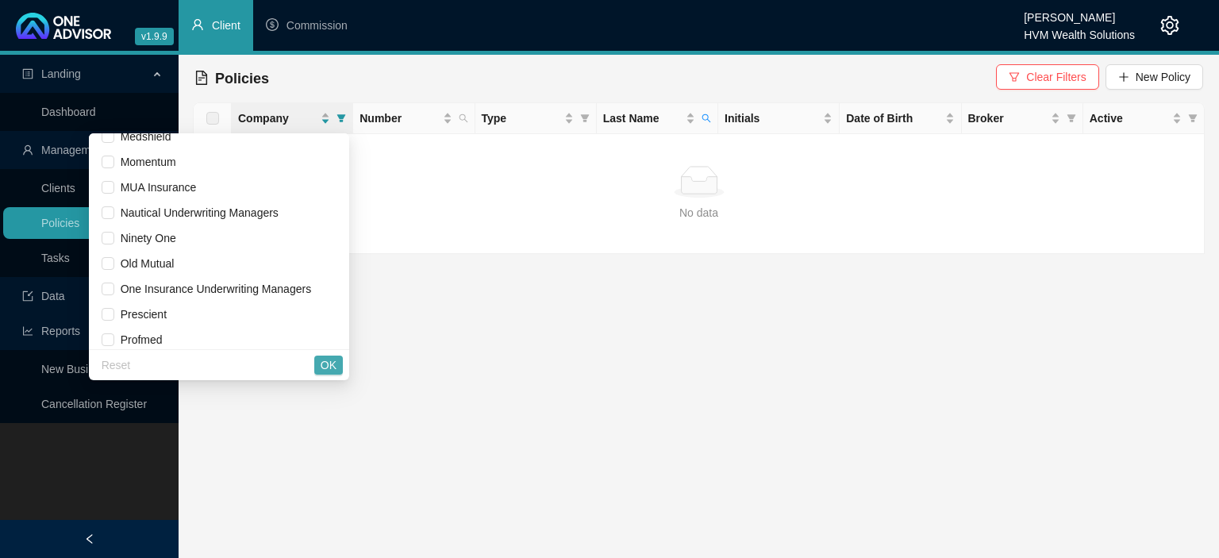
click at [320, 364] on button "OK" at bounding box center [328, 364] width 29 height 19
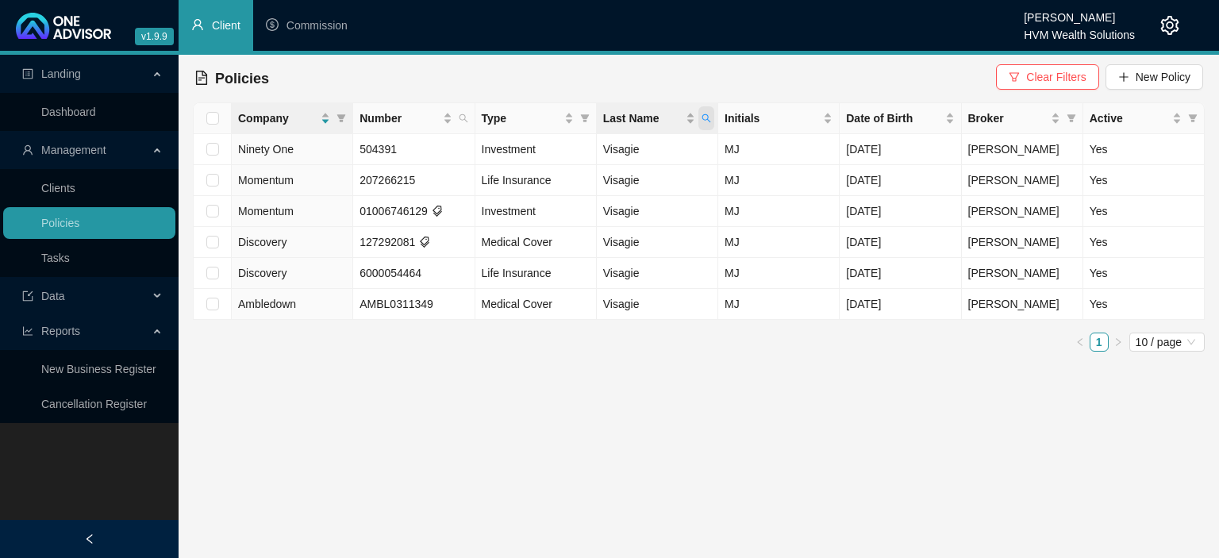
click at [709, 118] on icon "search" at bounding box center [706, 118] width 10 height 10
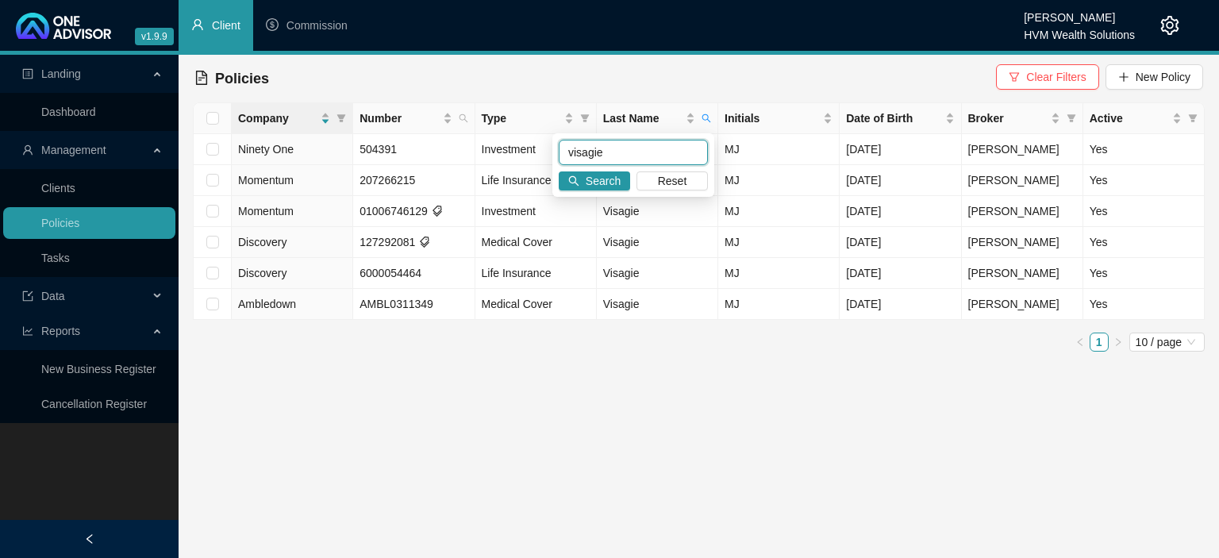
drag, startPoint x: 631, startPoint y: 155, endPoint x: 320, endPoint y: 137, distance: 312.3
click at [558, 140] on input "visagie" at bounding box center [632, 152] width 149 height 25
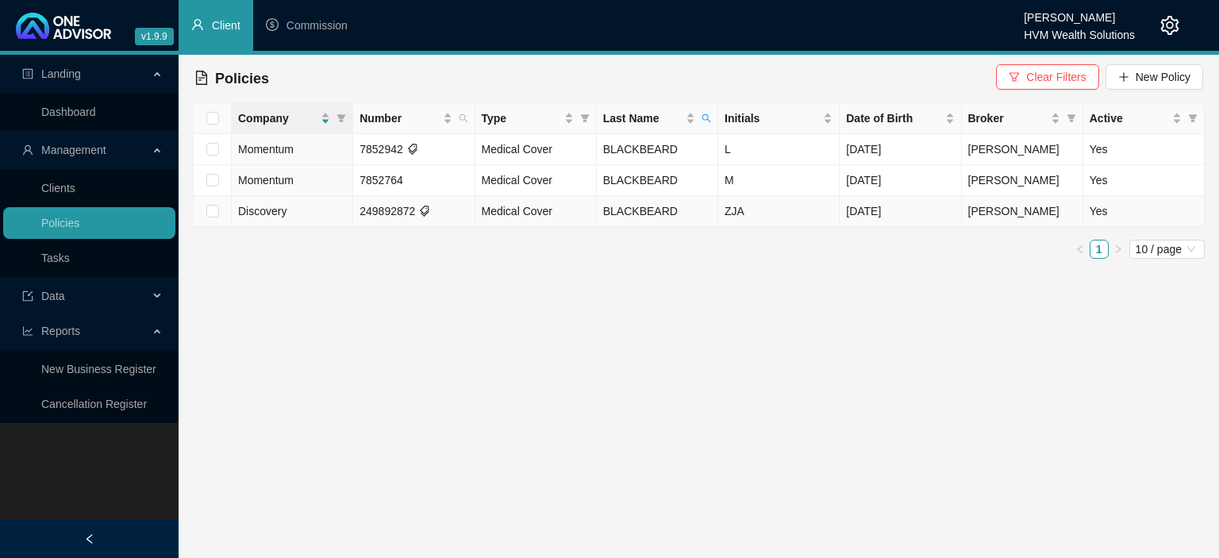
click at [957, 217] on td "[DATE]" at bounding box center [899, 211] width 121 height 31
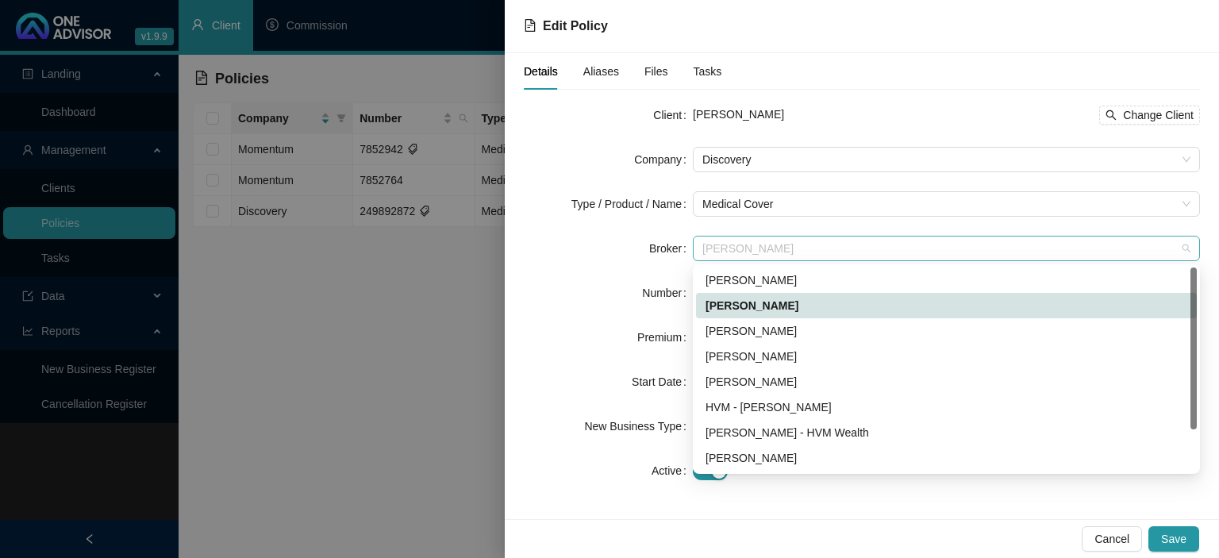
click at [733, 248] on span "[PERSON_NAME]" at bounding box center [946, 248] width 488 height 24
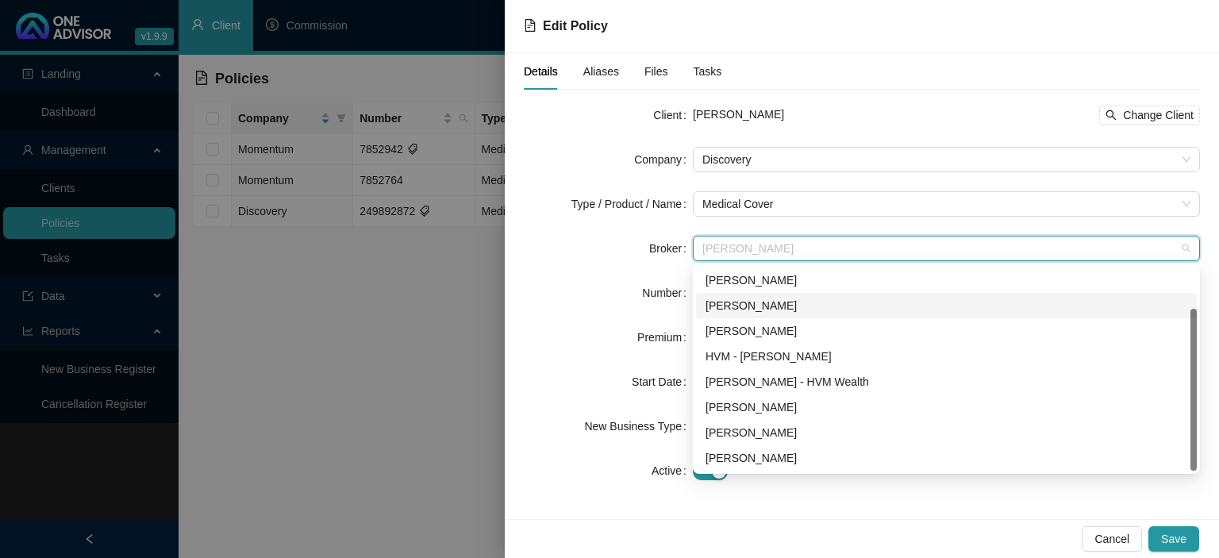
click at [735, 300] on div "[PERSON_NAME]" at bounding box center [946, 305] width 482 height 17
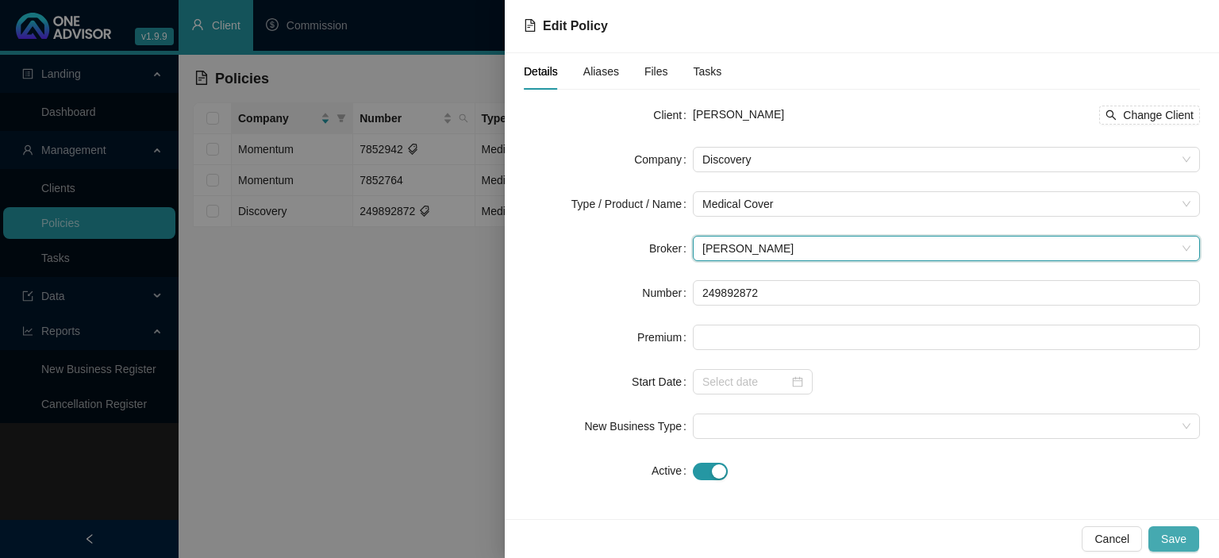
click at [1185, 535] on span "Save" at bounding box center [1173, 538] width 25 height 17
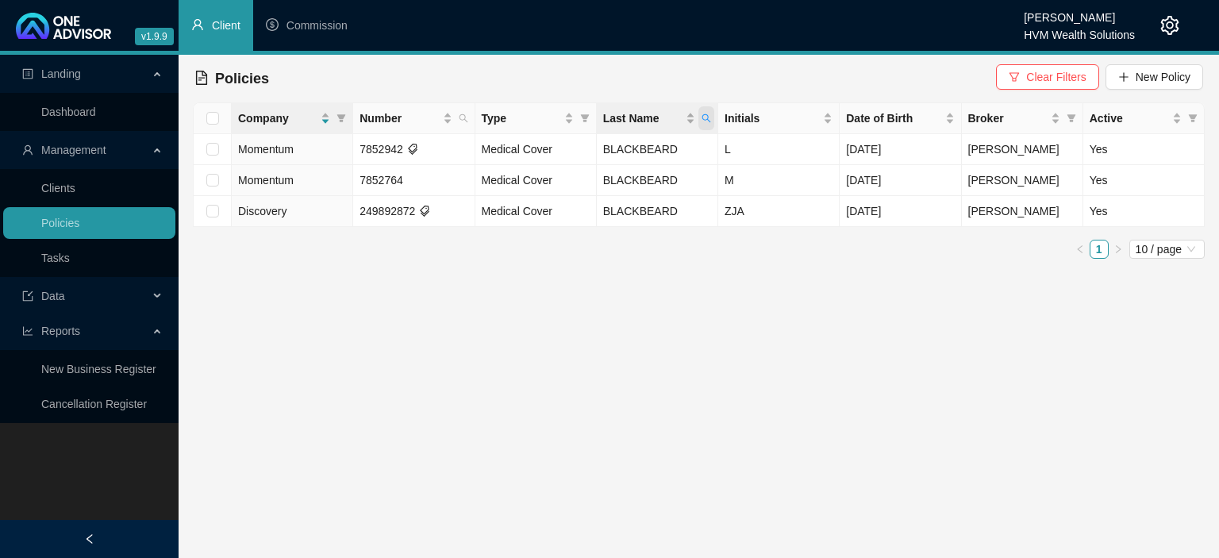
click at [711, 120] on icon "search" at bounding box center [706, 118] width 10 height 10
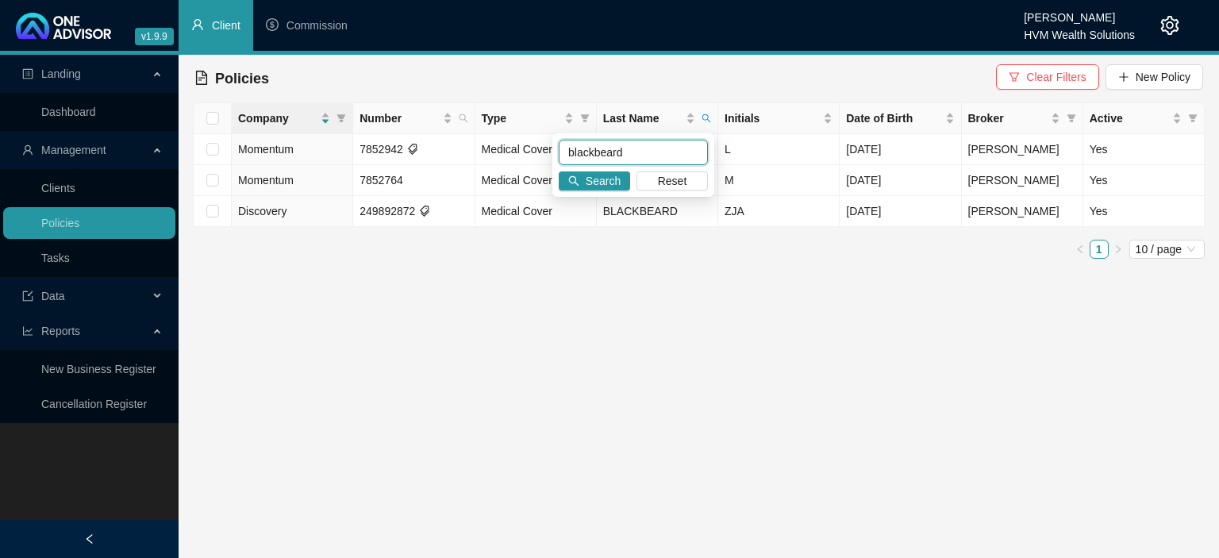
drag, startPoint x: 642, startPoint y: 148, endPoint x: 379, endPoint y: 129, distance: 263.3
click at [558, 140] on input "blackbeard" at bounding box center [632, 152] width 149 height 25
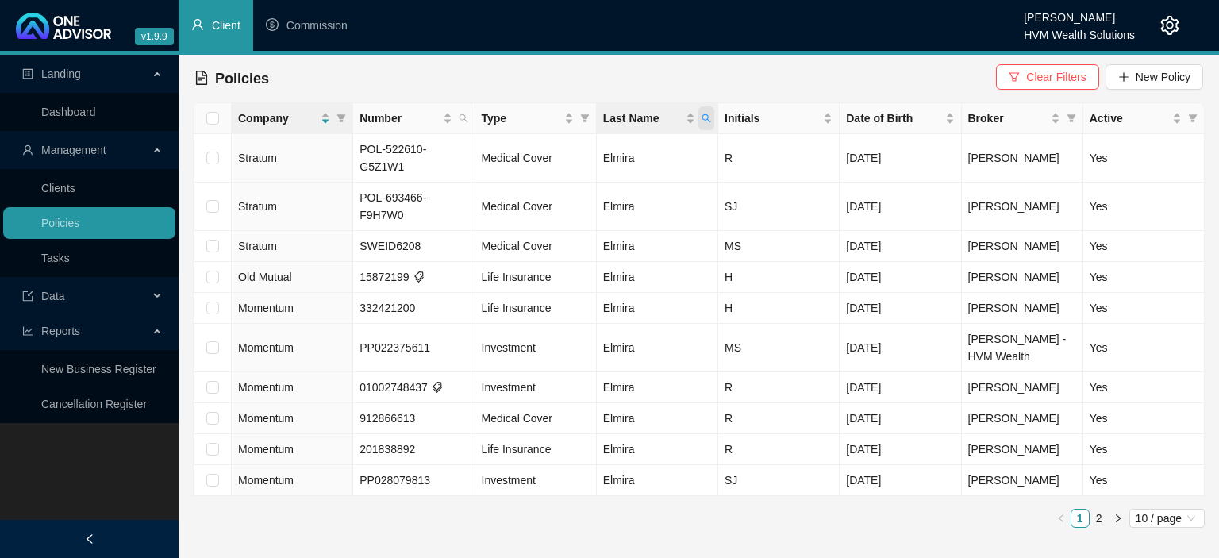
click at [706, 119] on icon "search" at bounding box center [706, 118] width 10 height 10
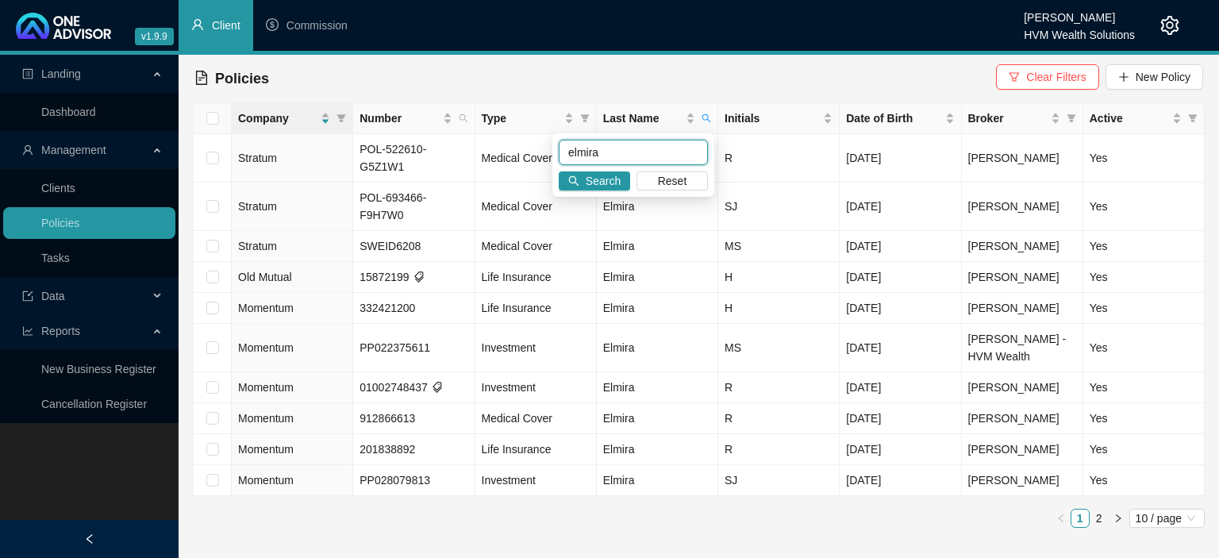
drag, startPoint x: 651, startPoint y: 154, endPoint x: 317, endPoint y: 135, distance: 333.7
click at [558, 140] on input "elmira" at bounding box center [632, 152] width 149 height 25
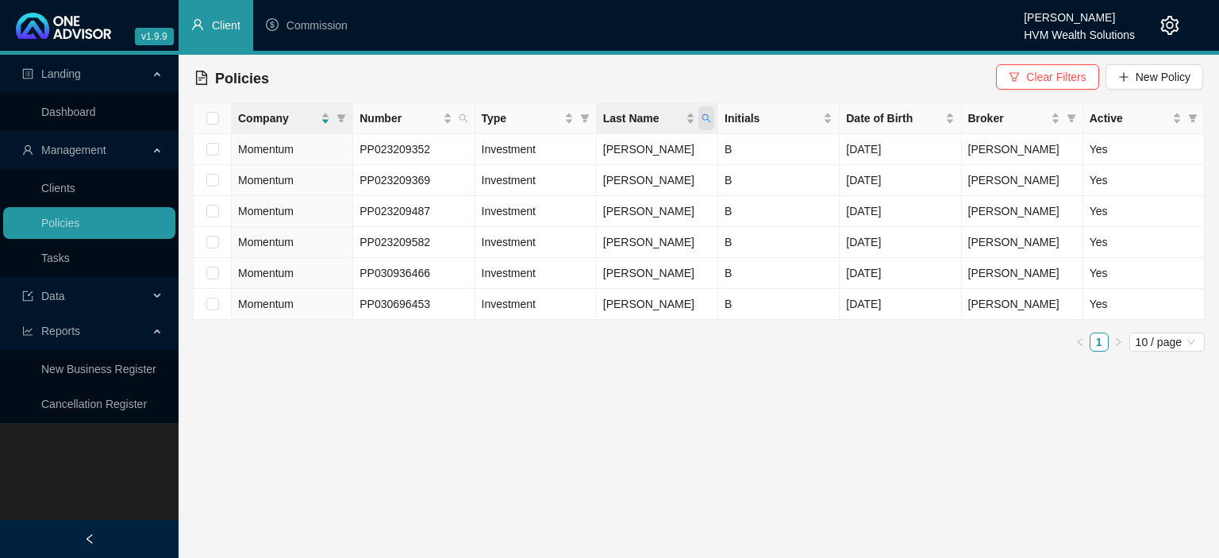
click at [706, 125] on span "Last Name" at bounding box center [706, 118] width 16 height 24
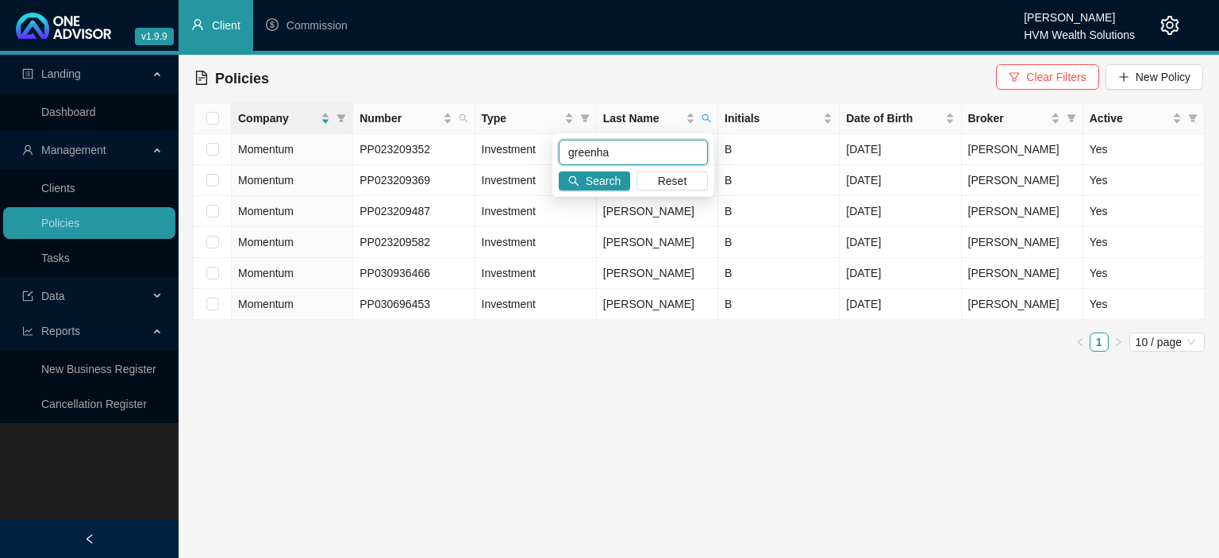
drag, startPoint x: 624, startPoint y: 145, endPoint x: 482, endPoint y: 145, distance: 142.8
click at [558, 145] on input "greenha" at bounding box center [632, 152] width 149 height 25
type input "[PERSON_NAME]"
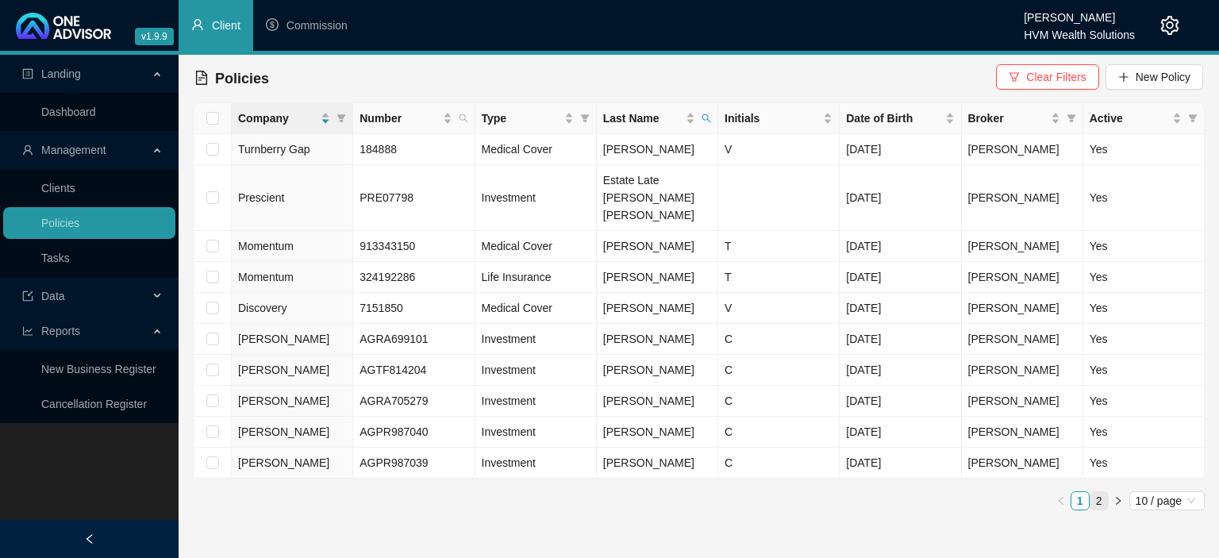
click at [1103, 492] on link "2" at bounding box center [1098, 500] width 17 height 17
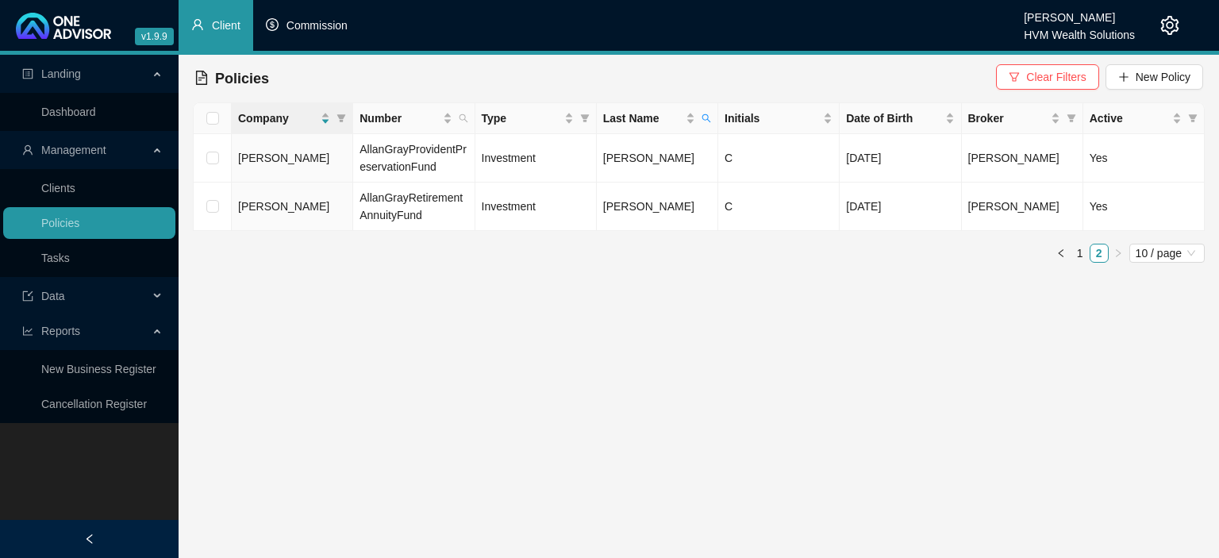
click at [322, 31] on span "Commission" at bounding box center [316, 25] width 61 height 13
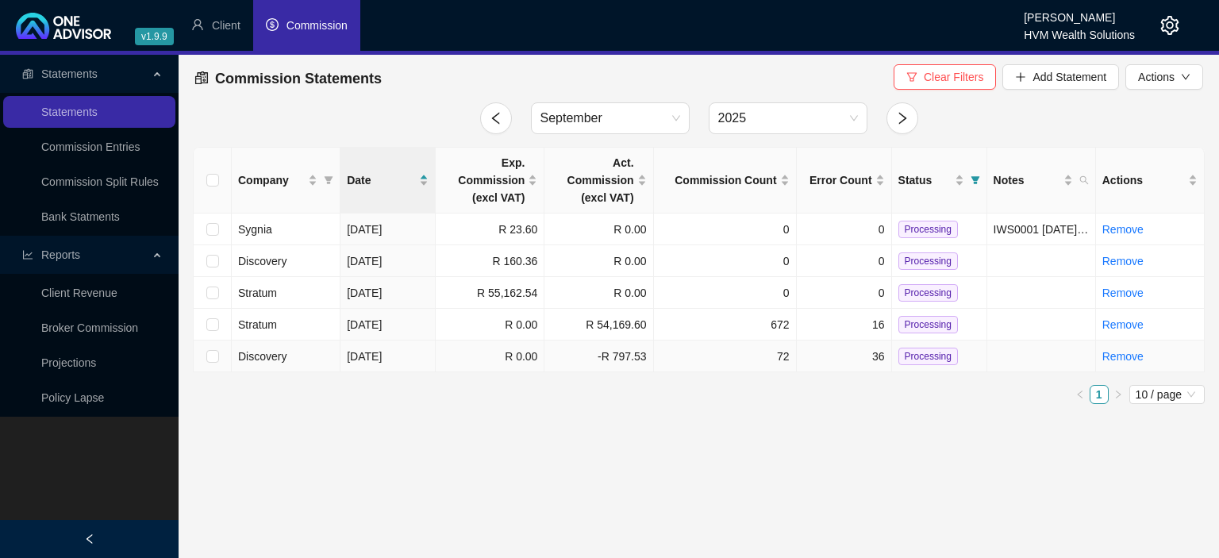
click at [305, 347] on td "Discovery" at bounding box center [286, 356] width 109 height 32
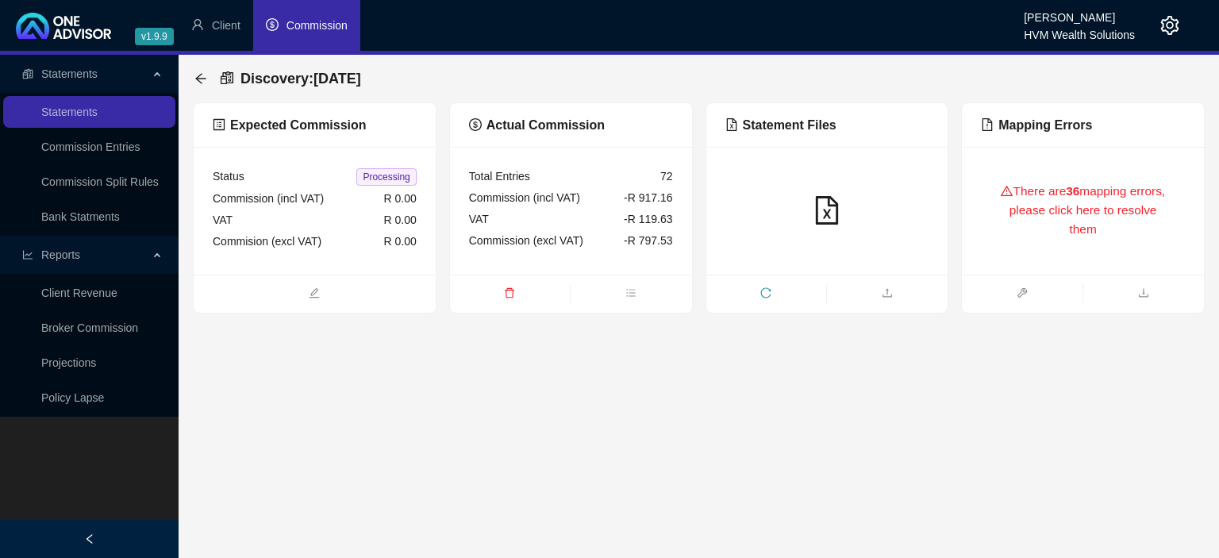
click at [1000, 190] on div "There are 36 mapping errors, please click here to resolve them" at bounding box center [1083, 211] width 204 height 90
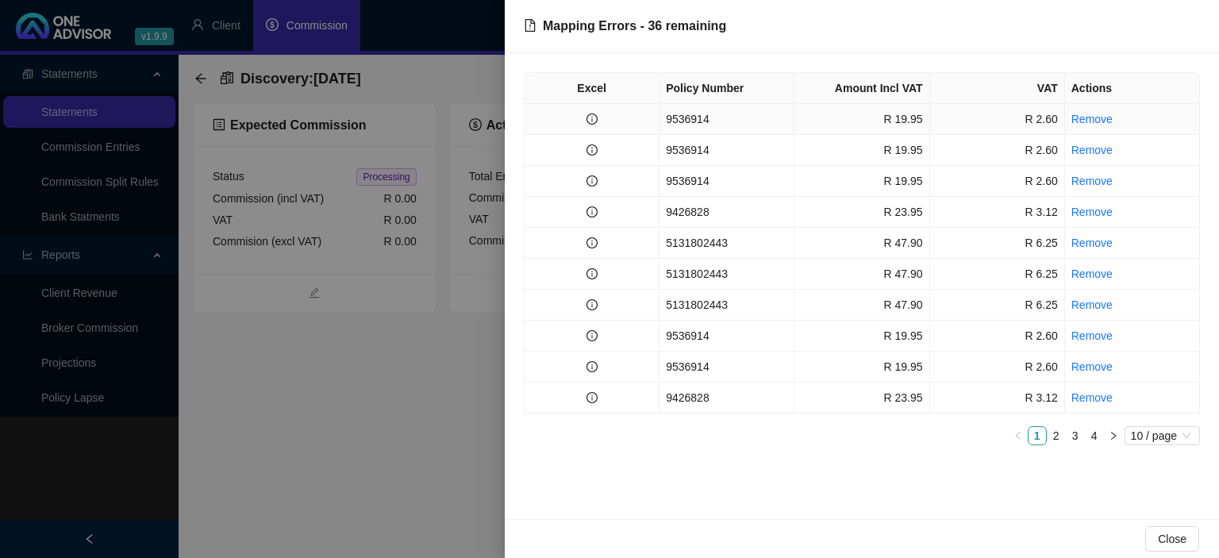
click at [712, 121] on td "9536914" at bounding box center [726, 119] width 135 height 31
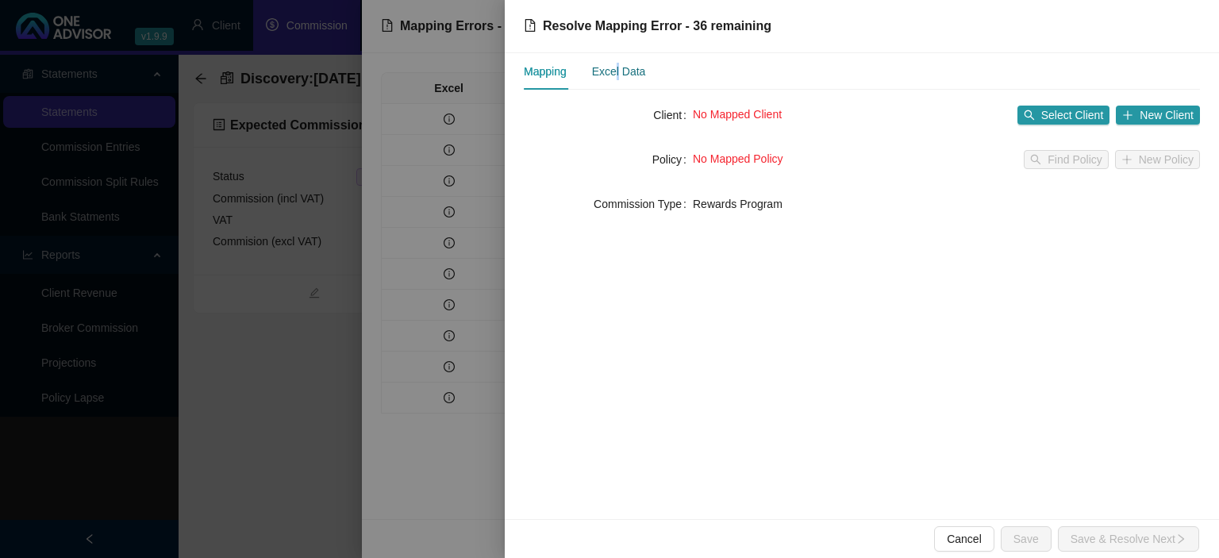
click at [617, 73] on div "Excel Data" at bounding box center [619, 71] width 54 height 17
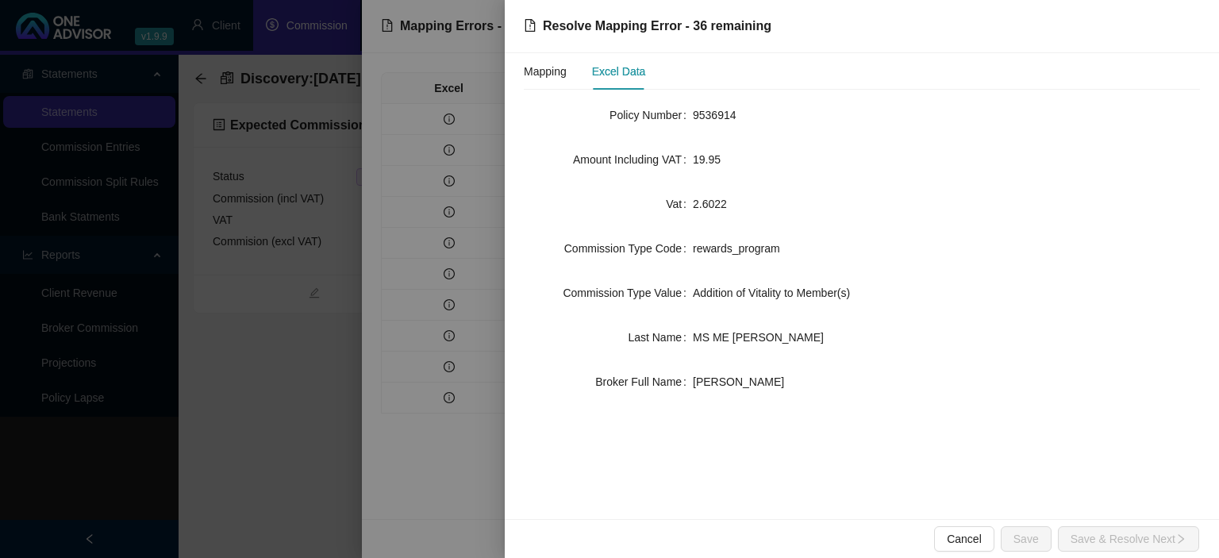
click at [582, 90] on div "Mapping Excel Data Policy Number 9536914 Amount Including VAT 19.95 Vat 2.6022 …" at bounding box center [862, 233] width 676 height 360
click at [535, 81] on div "Mapping" at bounding box center [545, 71] width 43 height 36
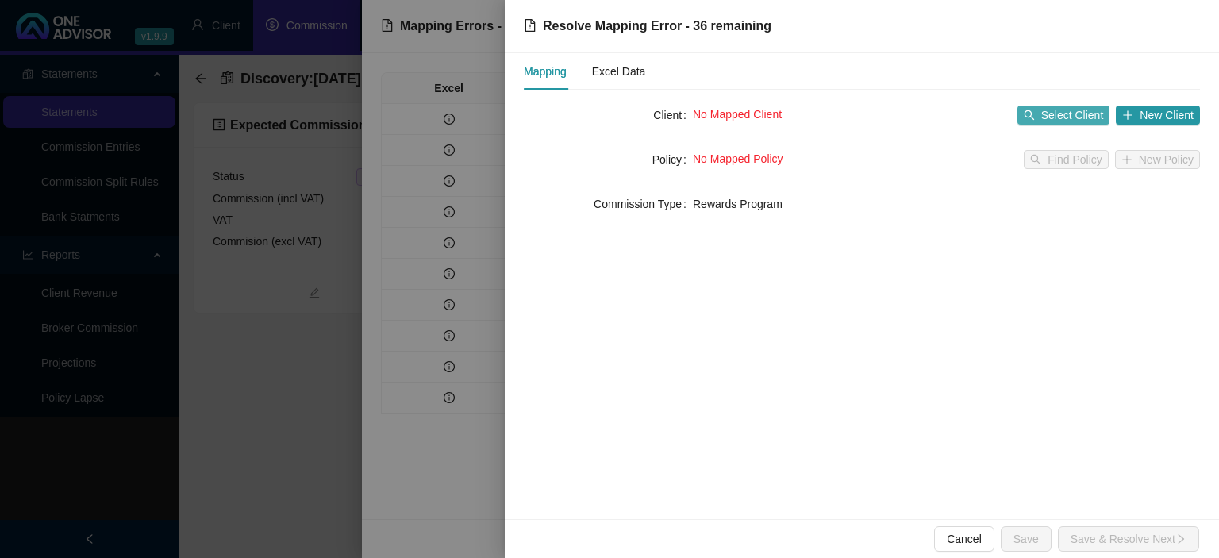
click at [1048, 109] on span "Select Client" at bounding box center [1072, 114] width 63 height 17
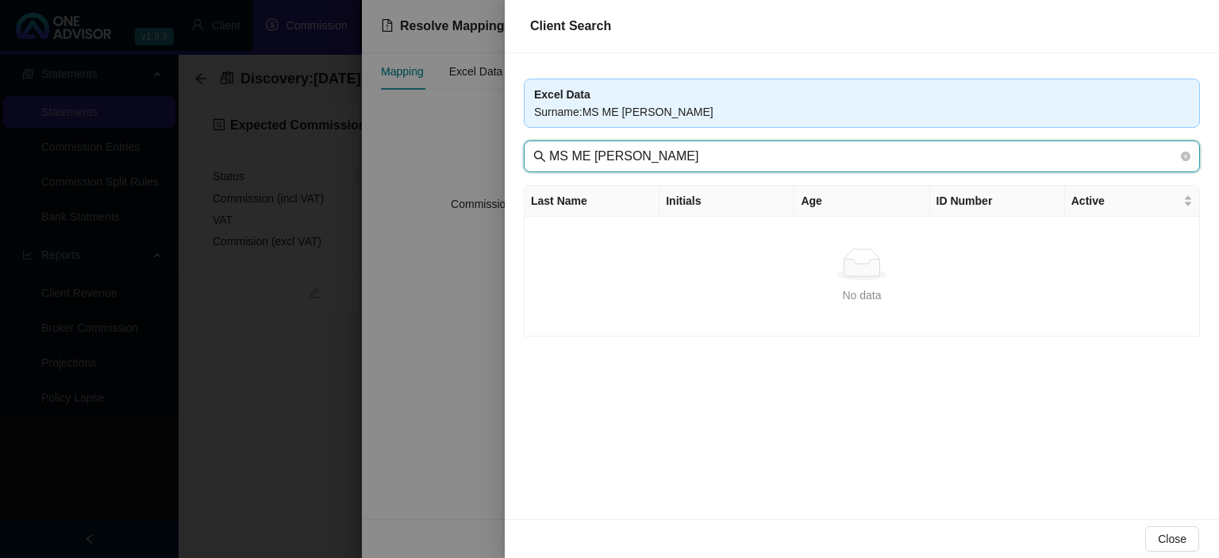
drag, startPoint x: 592, startPoint y: 148, endPoint x: 417, endPoint y: 157, distance: 174.8
click at [549, 157] on input "MS ME [PERSON_NAME]" at bounding box center [863, 156] width 628 height 19
type input "MOHALALI"
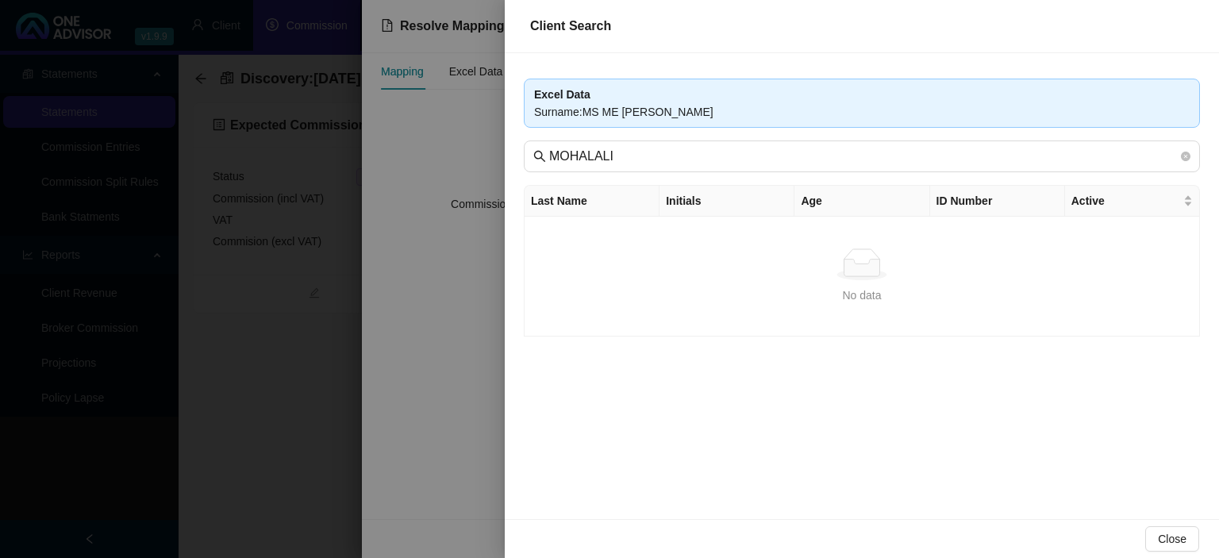
click at [448, 376] on div at bounding box center [609, 279] width 1219 height 558
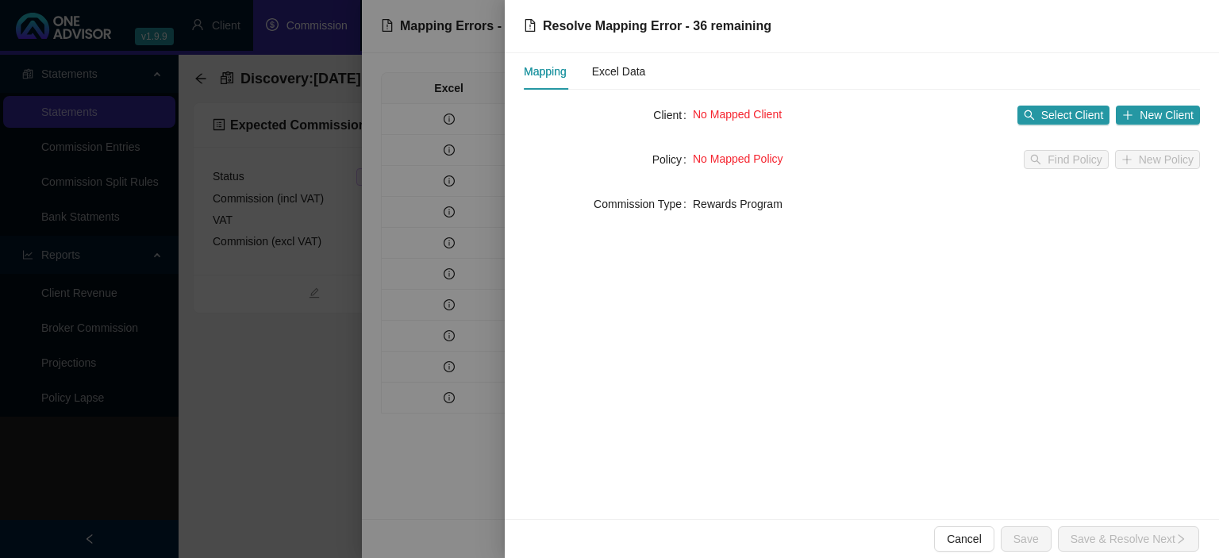
click at [448, 376] on div at bounding box center [609, 279] width 1219 height 558
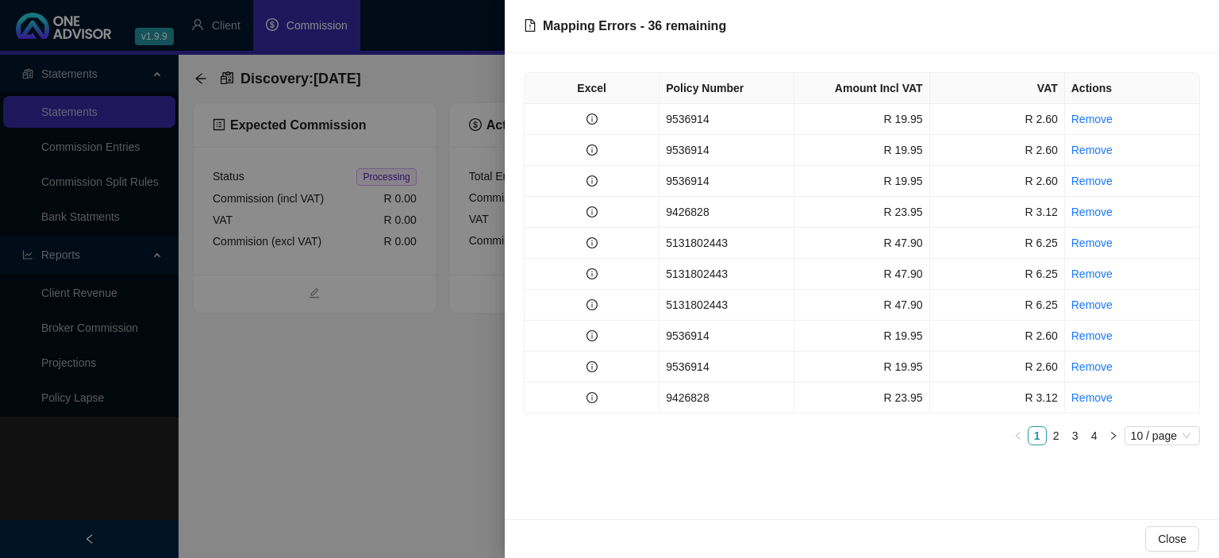
click at [448, 376] on div at bounding box center [609, 279] width 1219 height 558
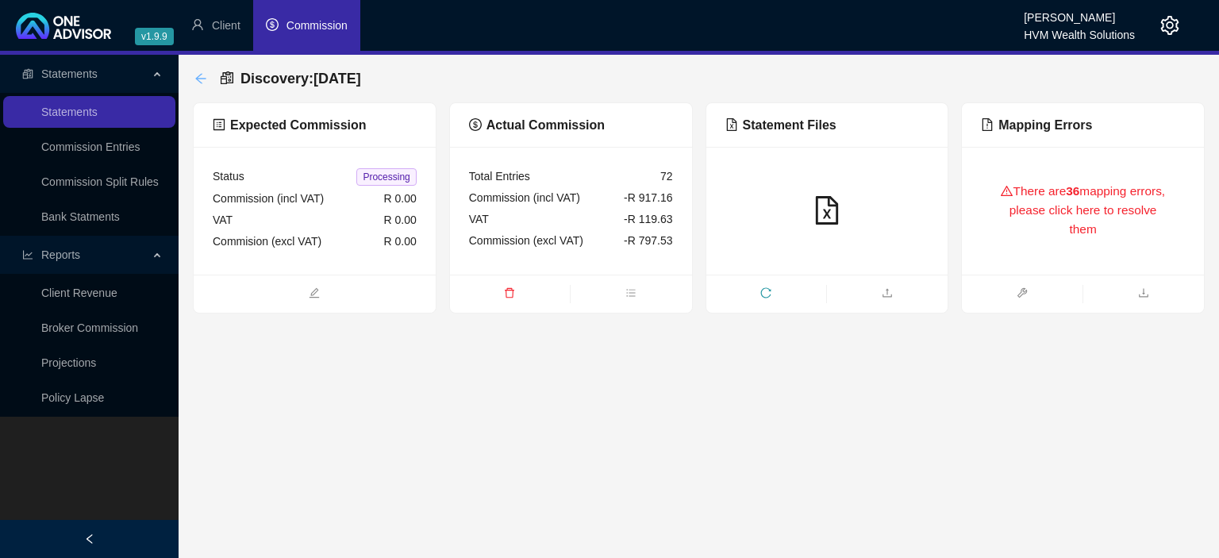
click at [202, 75] on icon "arrow-left" at bounding box center [200, 78] width 13 height 13
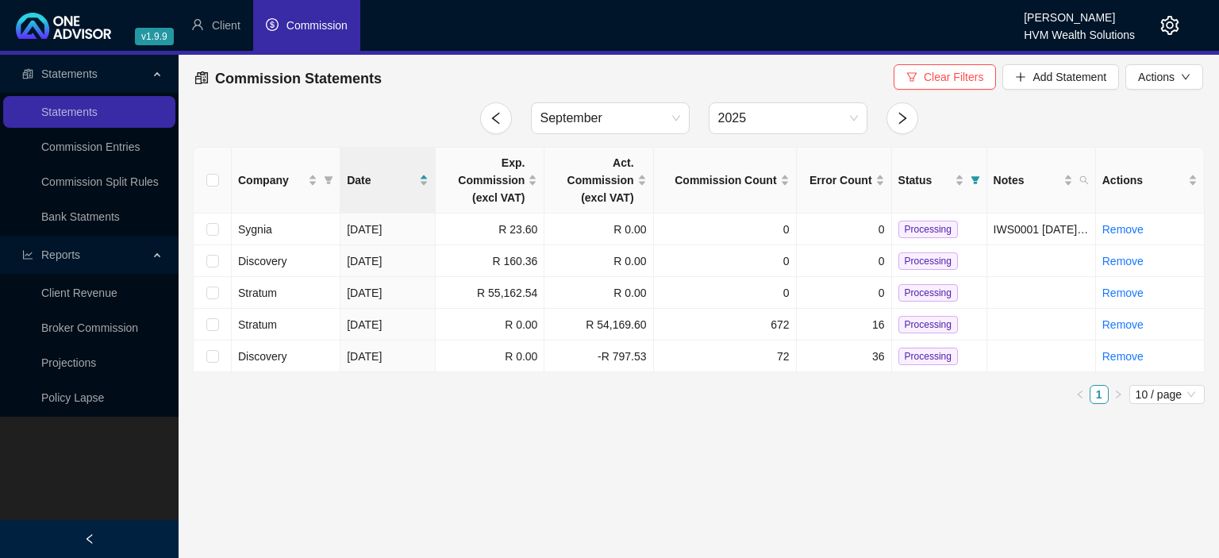
click at [1166, 24] on icon "setting" at bounding box center [1169, 25] width 19 height 19
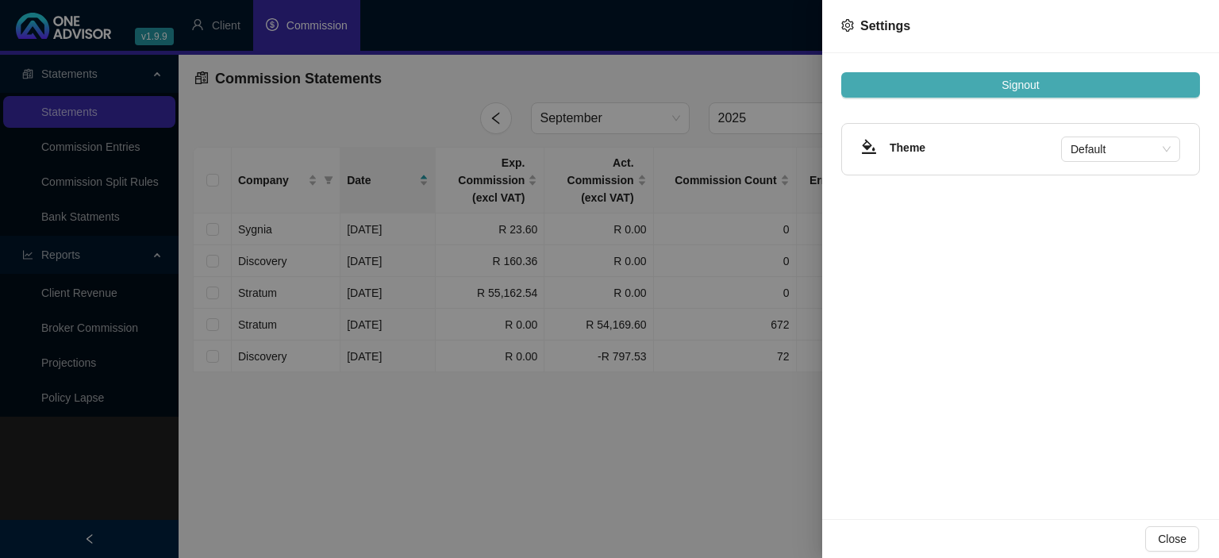
click at [1049, 83] on button "Signout" at bounding box center [1020, 84] width 359 height 25
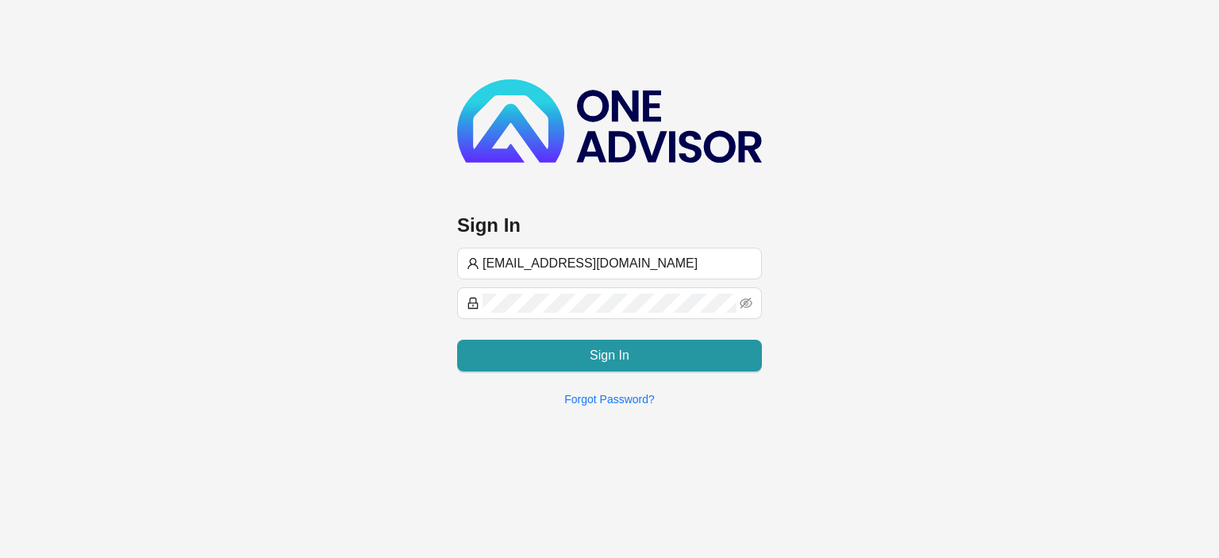
type input "[EMAIL_ADDRESS][DOMAIN_NAME]"
